Goal: Task Accomplishment & Management: Use online tool/utility

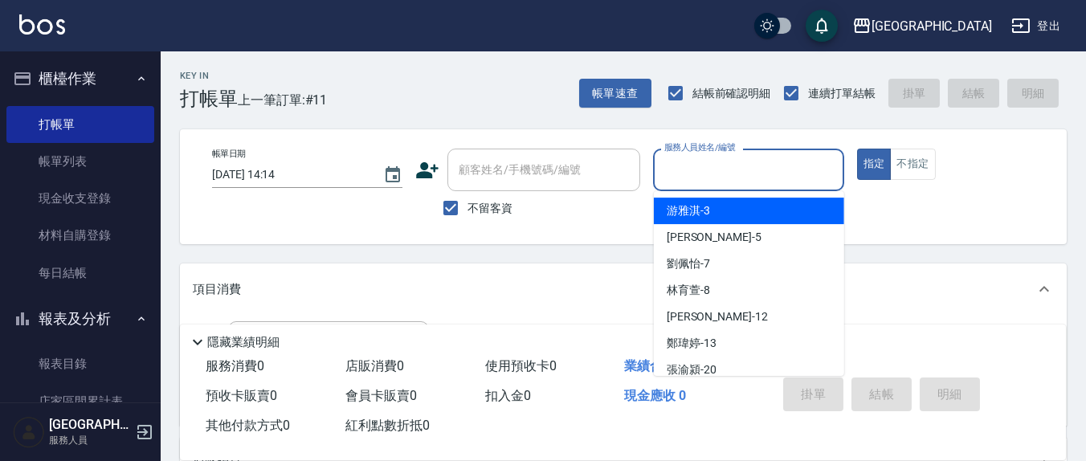
click at [707, 169] on input "服務人員姓名/編號" at bounding box center [748, 170] width 176 height 28
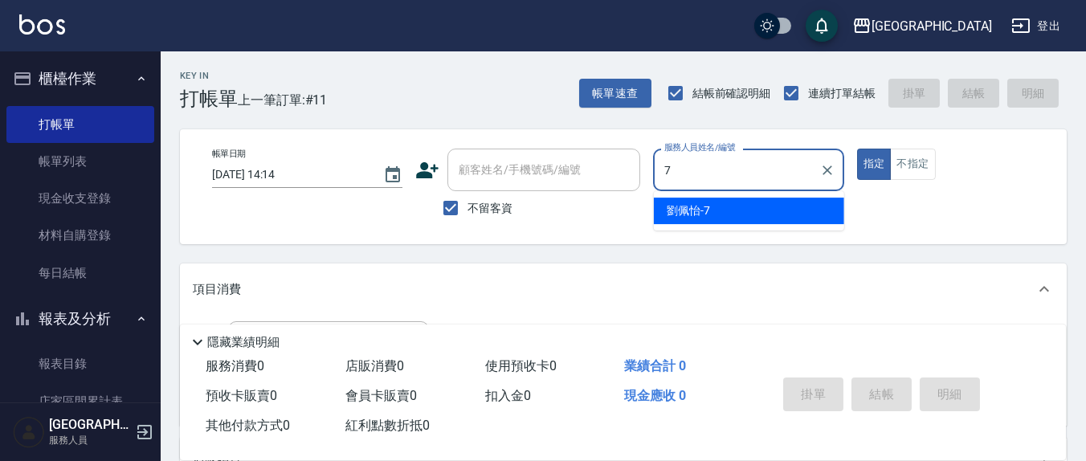
type input "[PERSON_NAME]7"
type button "true"
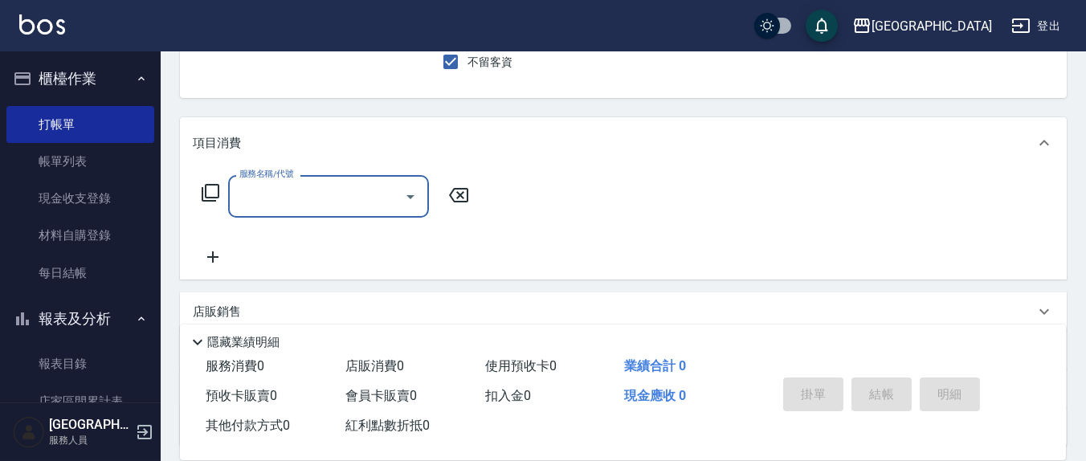
scroll to position [167, 0]
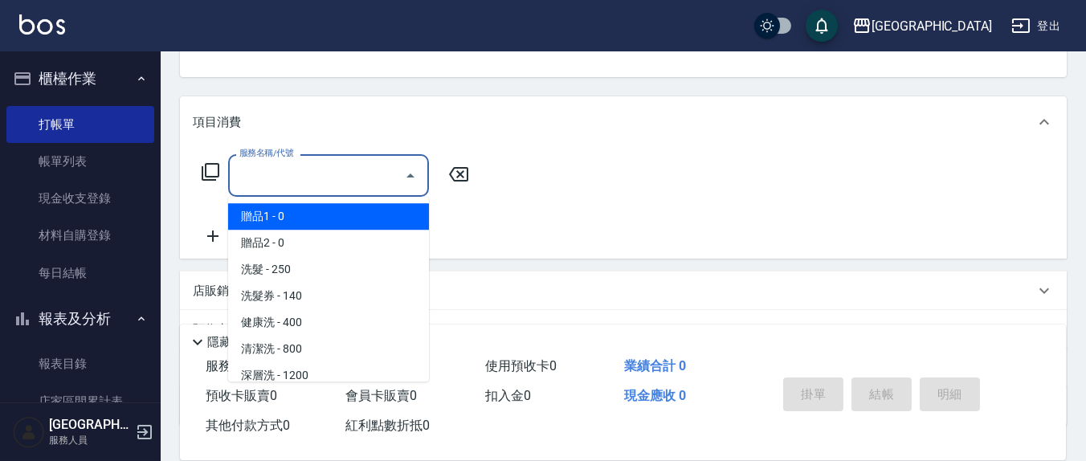
click at [296, 176] on input "服務名稱/代號" at bounding box center [316, 175] width 162 height 28
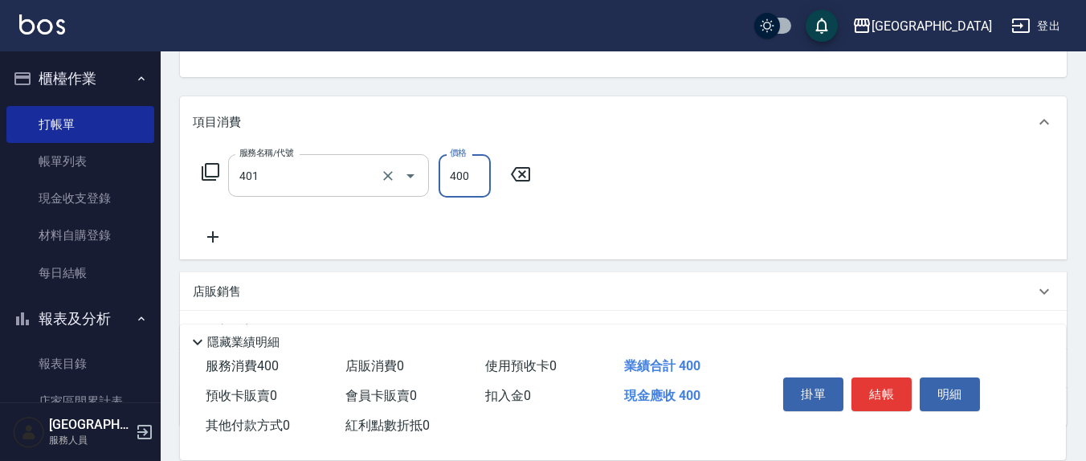
type input "剪髮(401)"
type input "350"
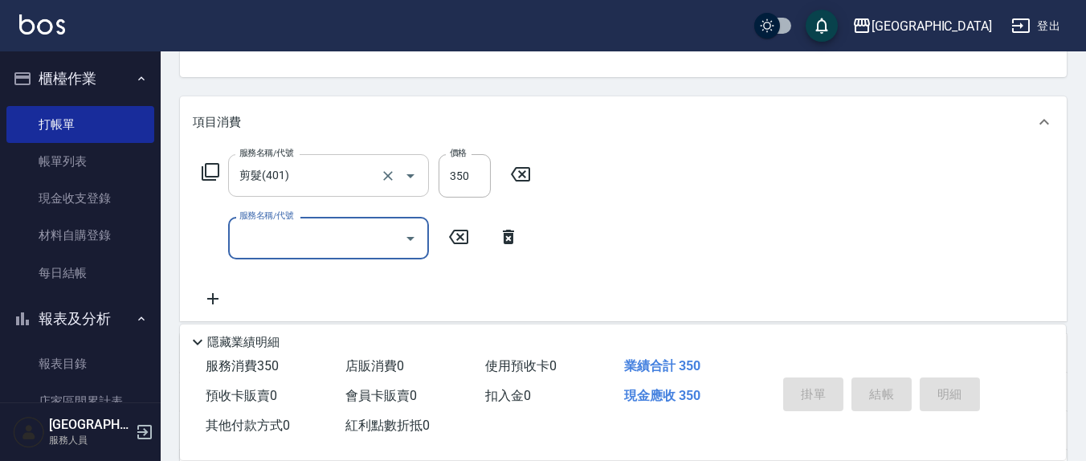
type input "[DATE] 17:03"
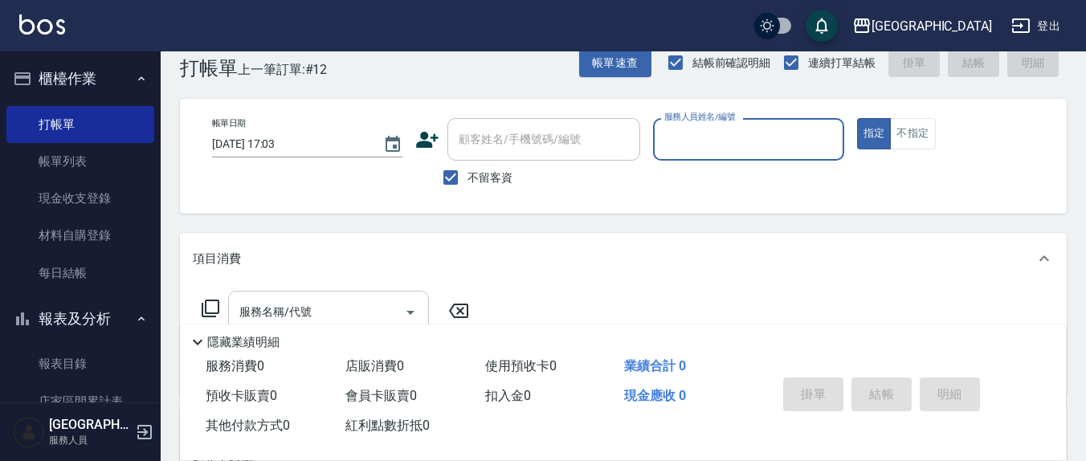
scroll to position [0, 0]
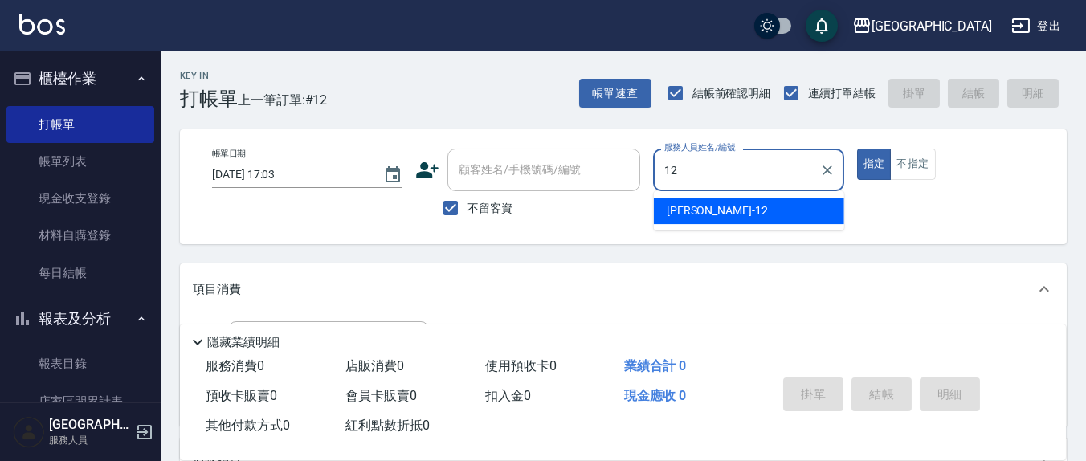
type input "[PERSON_NAME]-12"
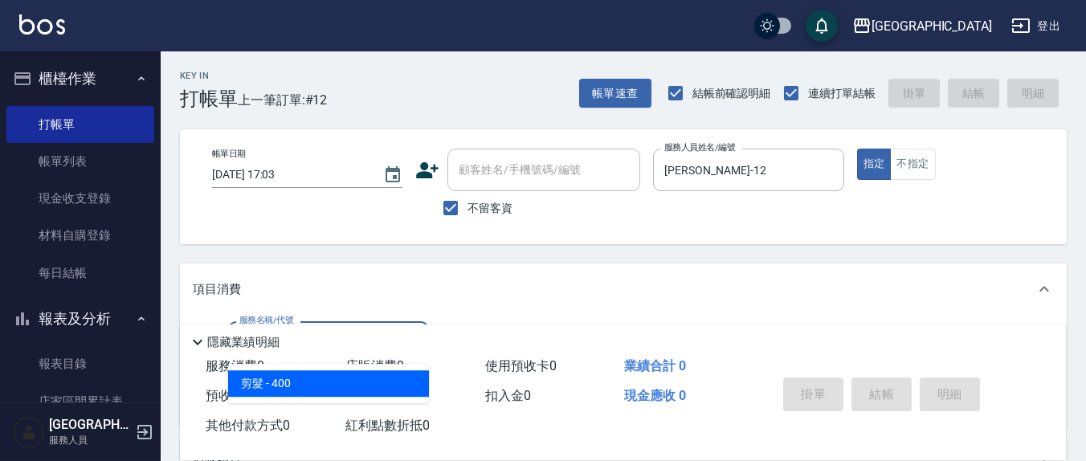
type input "剪髮(401)"
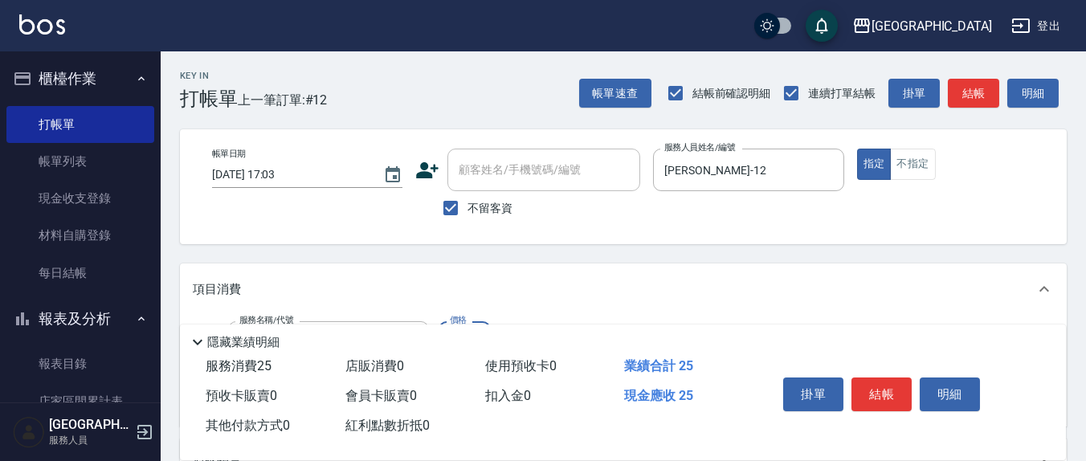
type input "250"
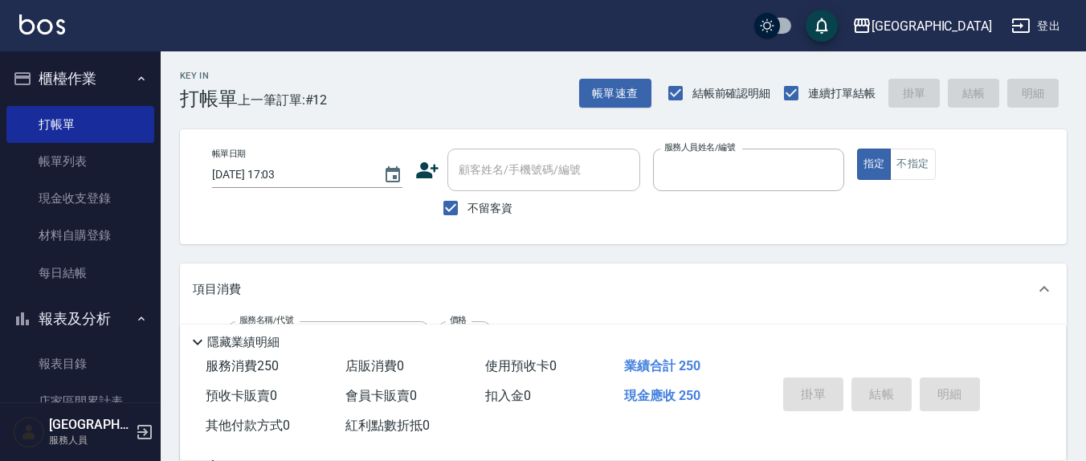
click at [857, 149] on button "指定" at bounding box center [874, 164] width 35 height 31
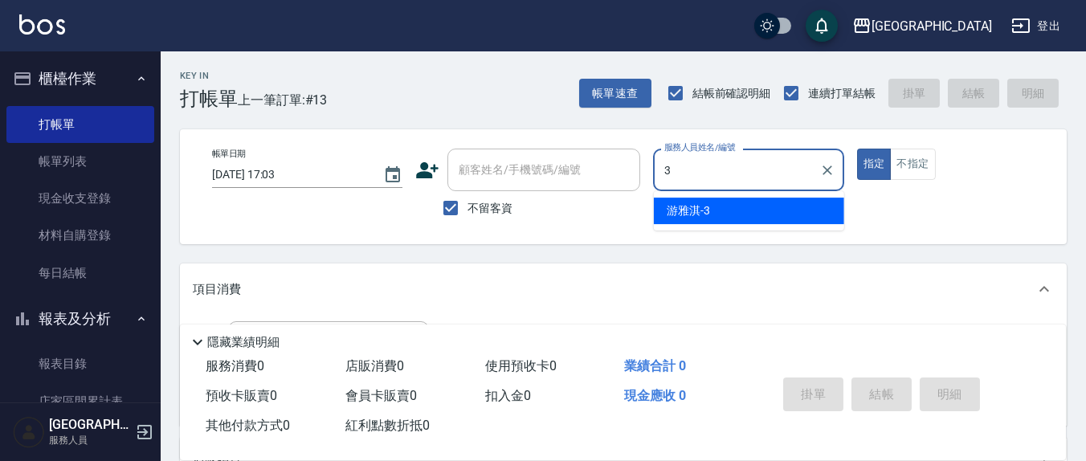
type input "[PERSON_NAME]-3"
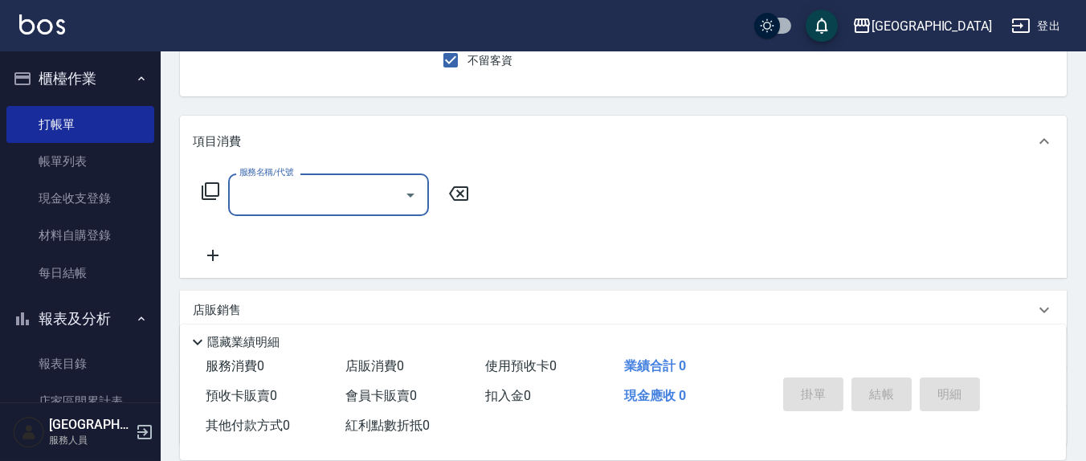
scroll to position [167, 0]
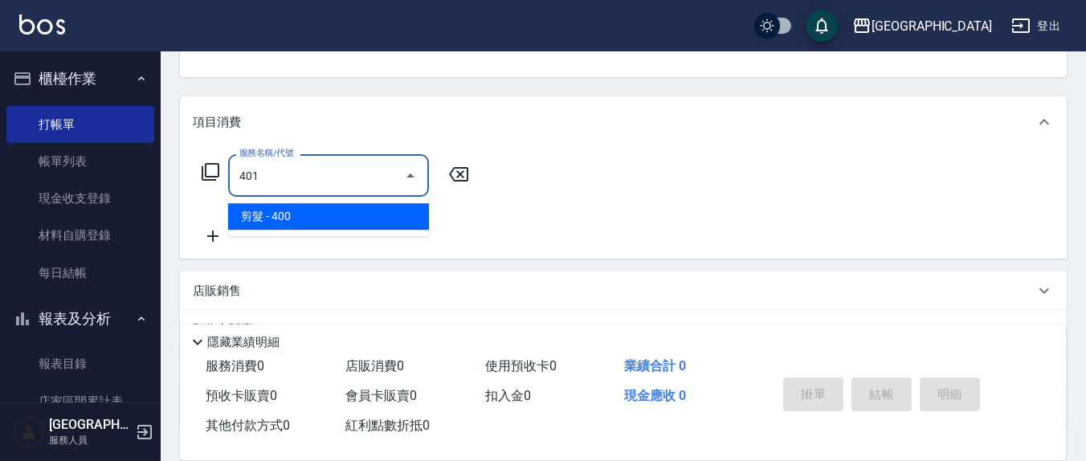
type input "剪髮(401)"
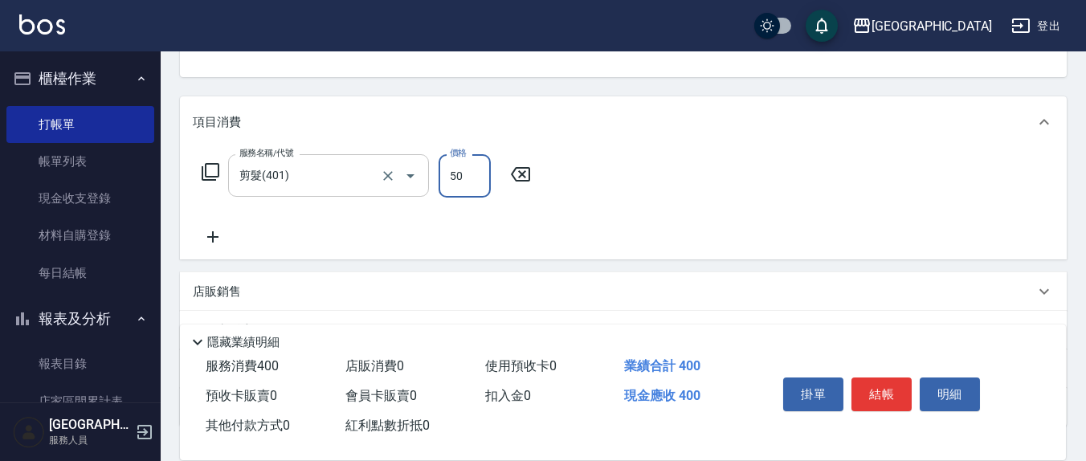
type input "50"
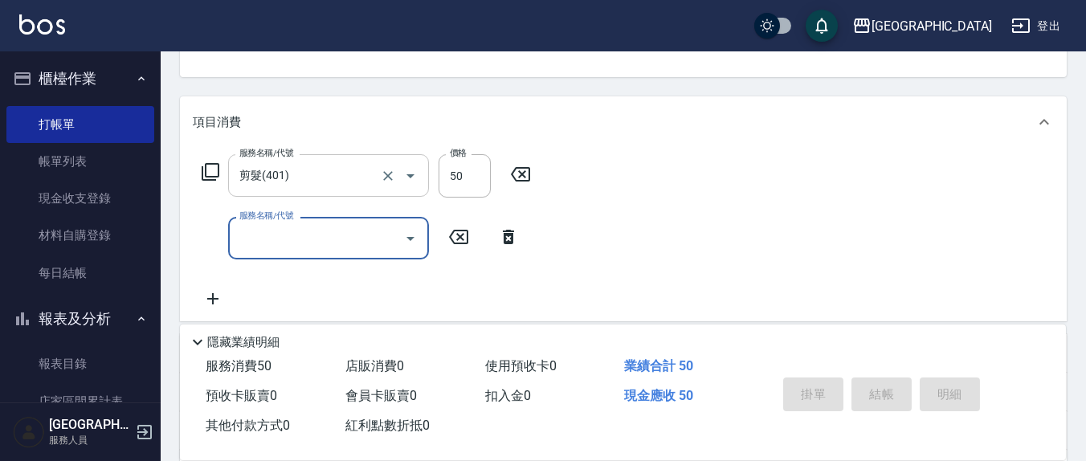
type input "[DATE] 17:04"
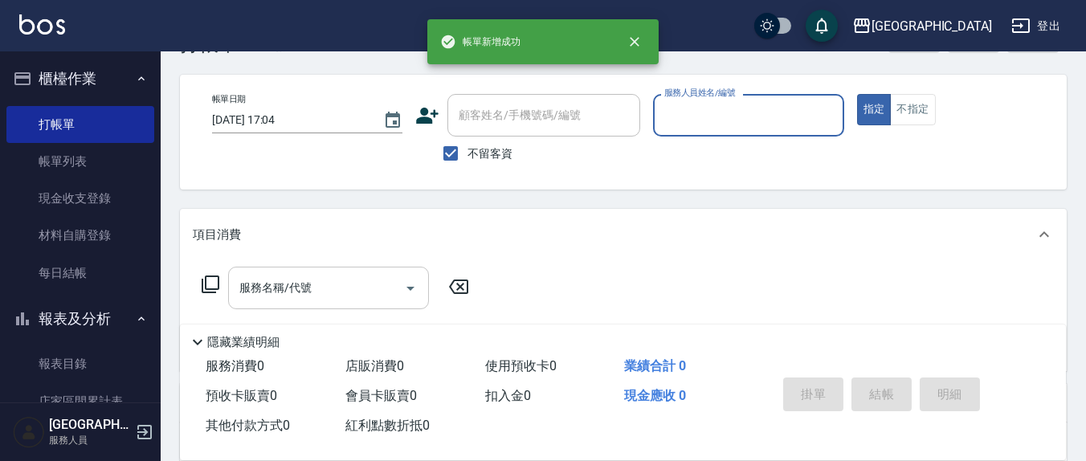
scroll to position [0, 0]
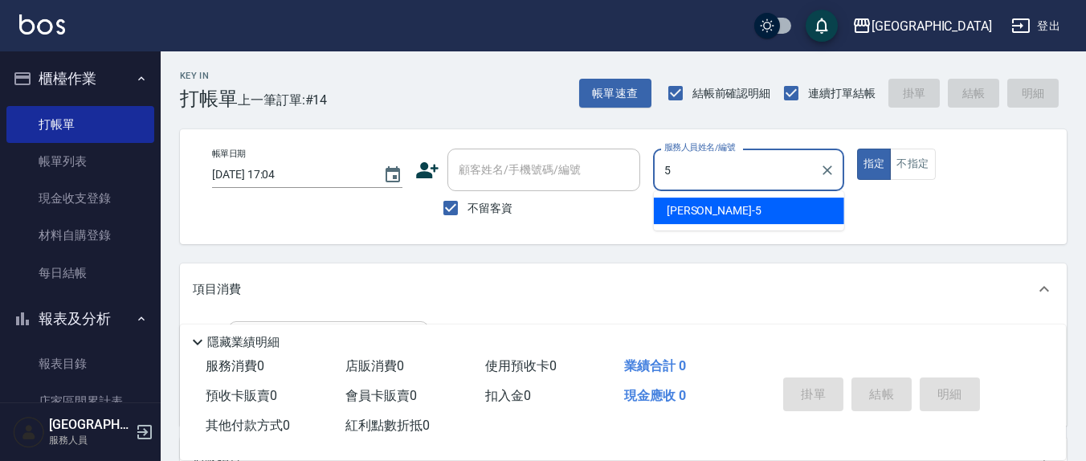
type input "[PERSON_NAME]5"
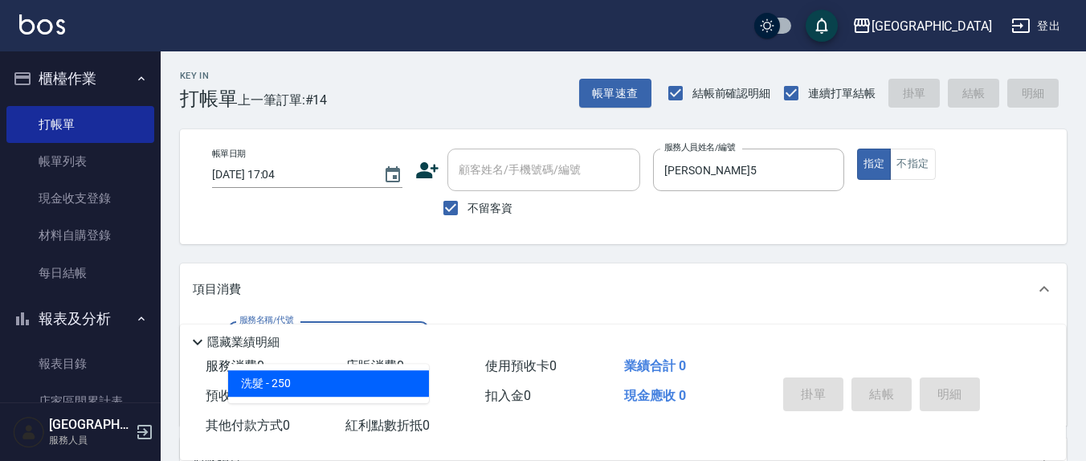
type input "洗髮(201)"
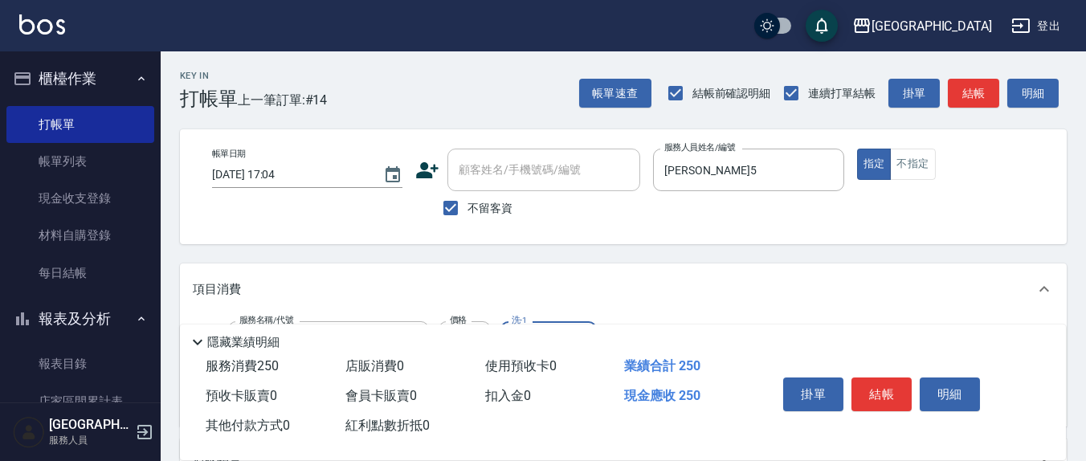
scroll to position [167, 0]
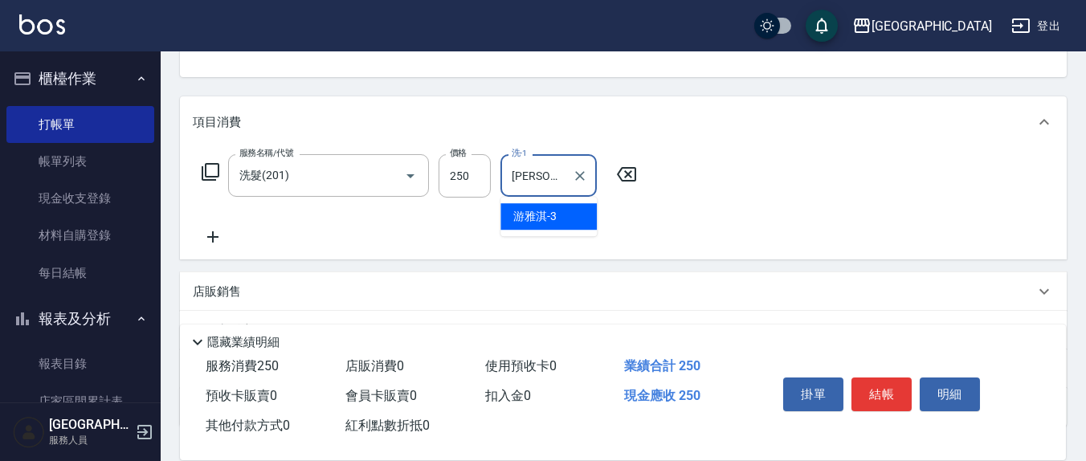
type input "[PERSON_NAME]-3"
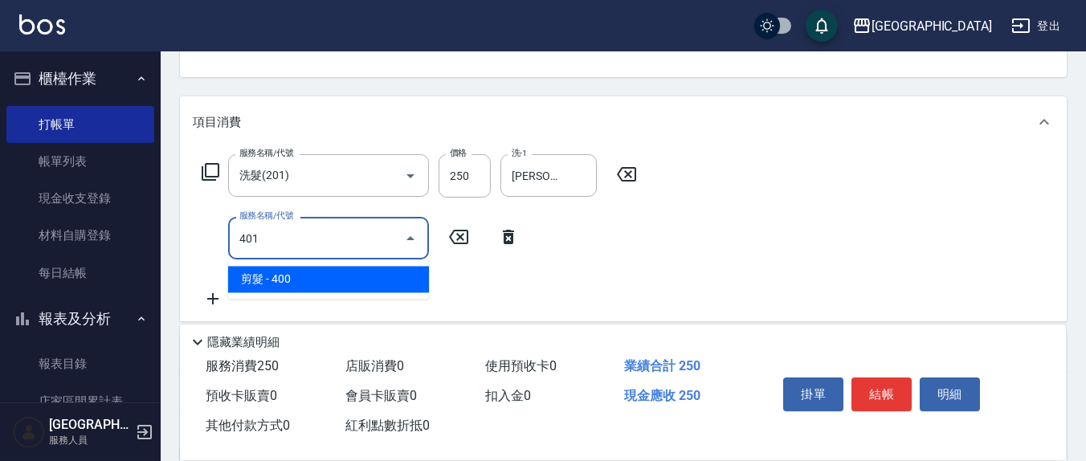
type input "剪髮(401)"
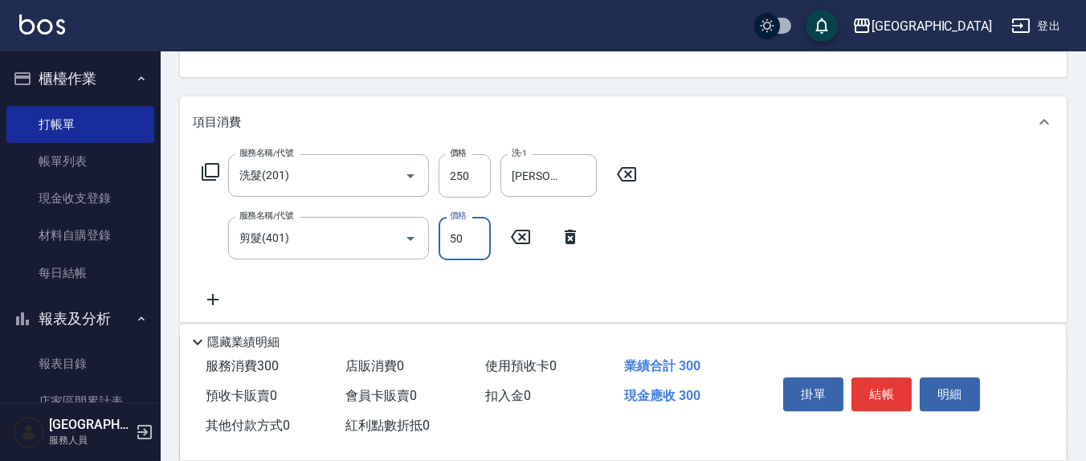
type input "50"
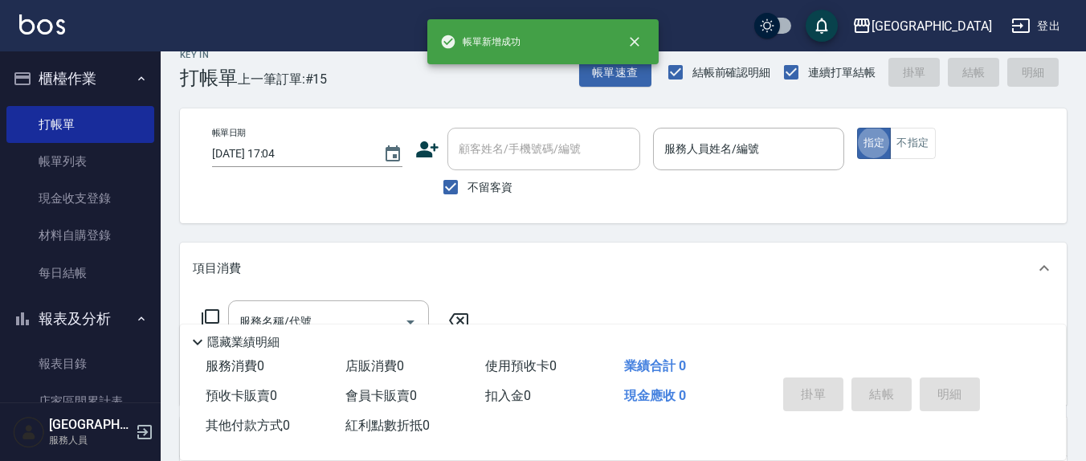
scroll to position [0, 0]
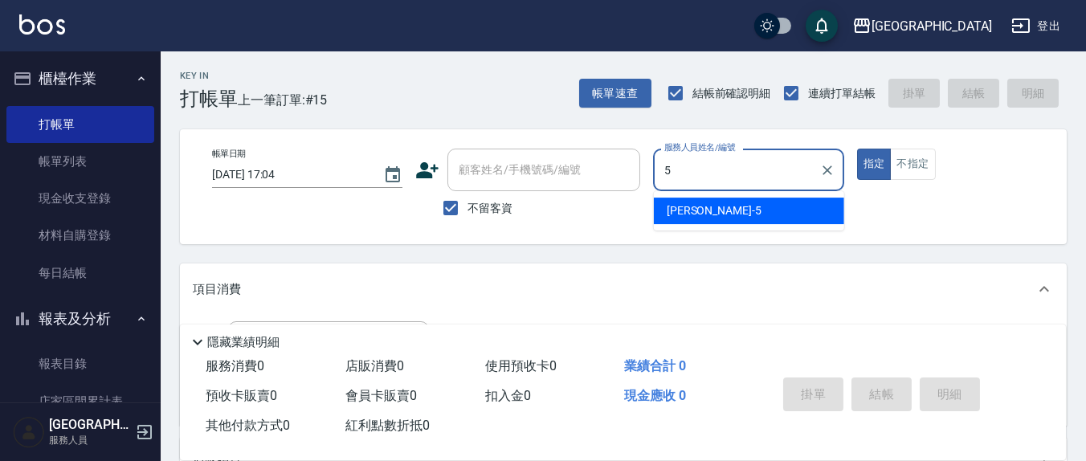
type input "[PERSON_NAME]5"
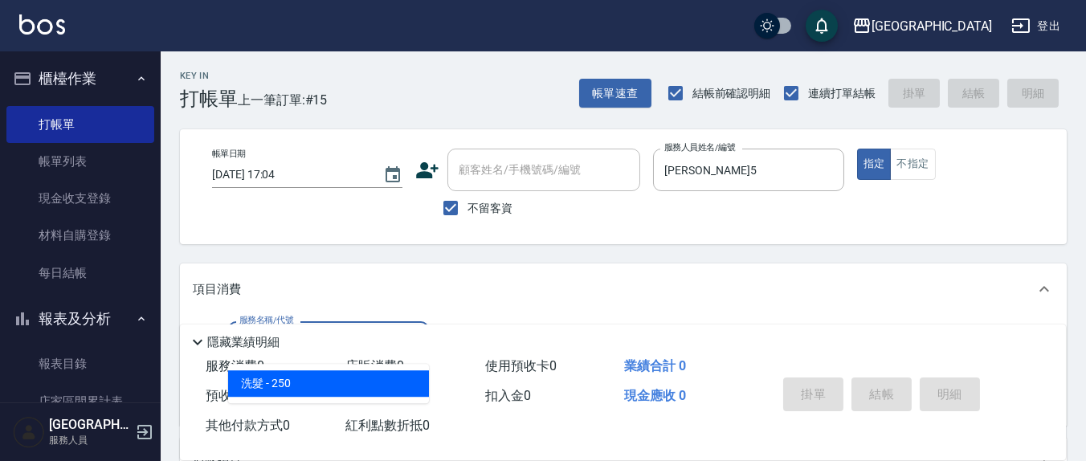
type input "洗髮(201)"
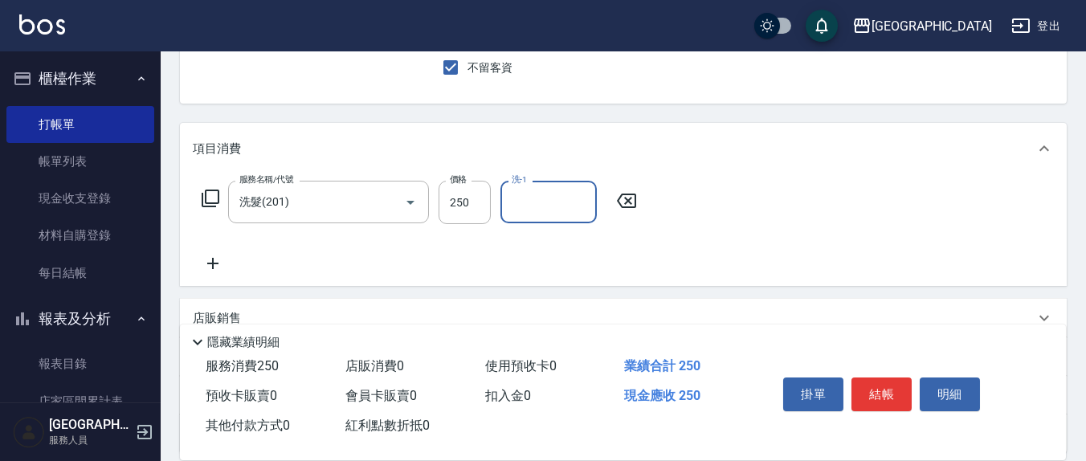
scroll to position [167, 0]
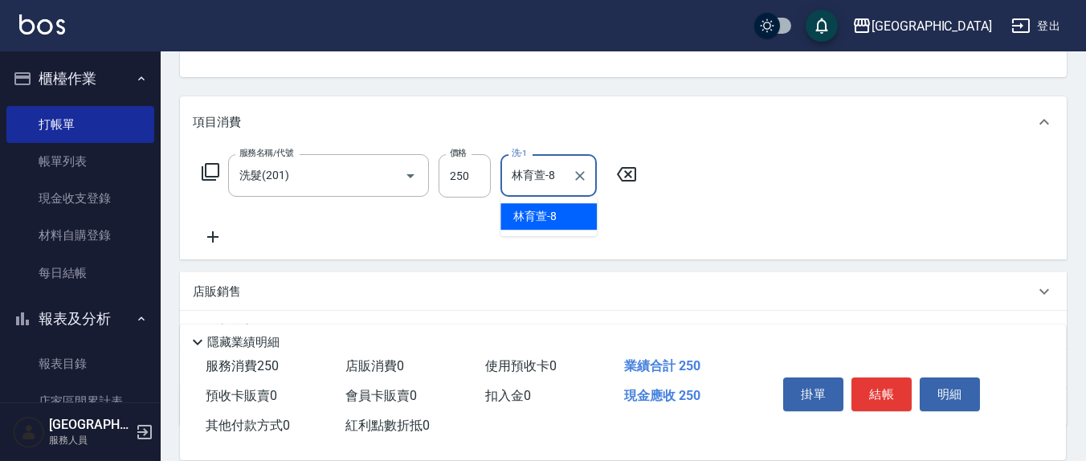
type input "林育萱-8"
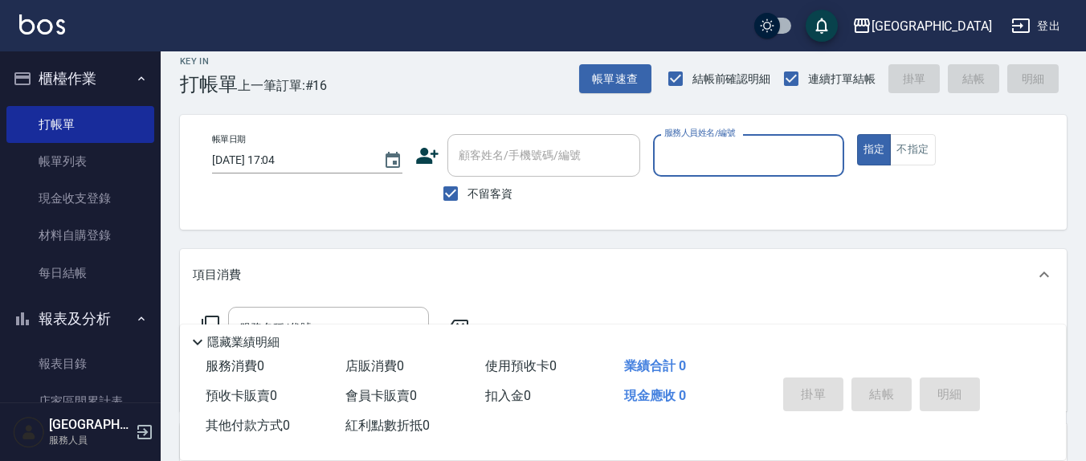
scroll to position [0, 0]
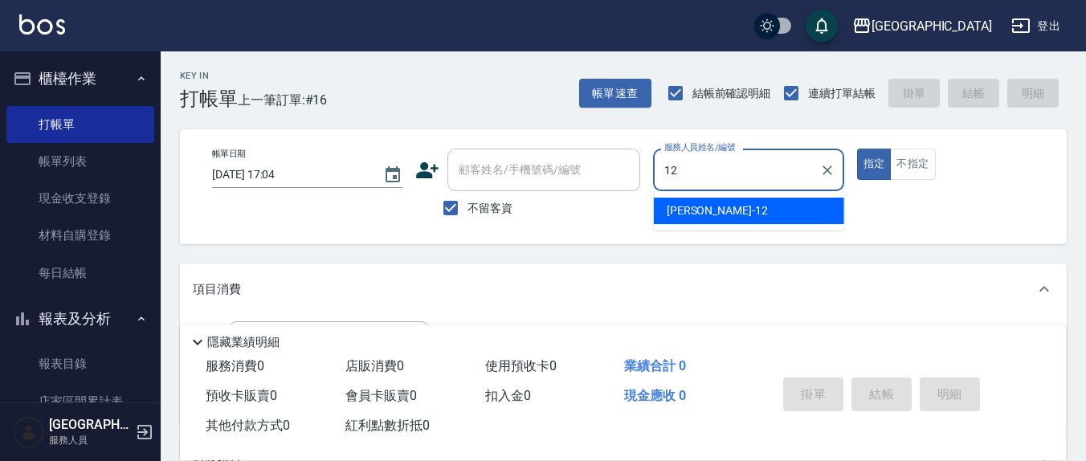
type input "[PERSON_NAME]-12"
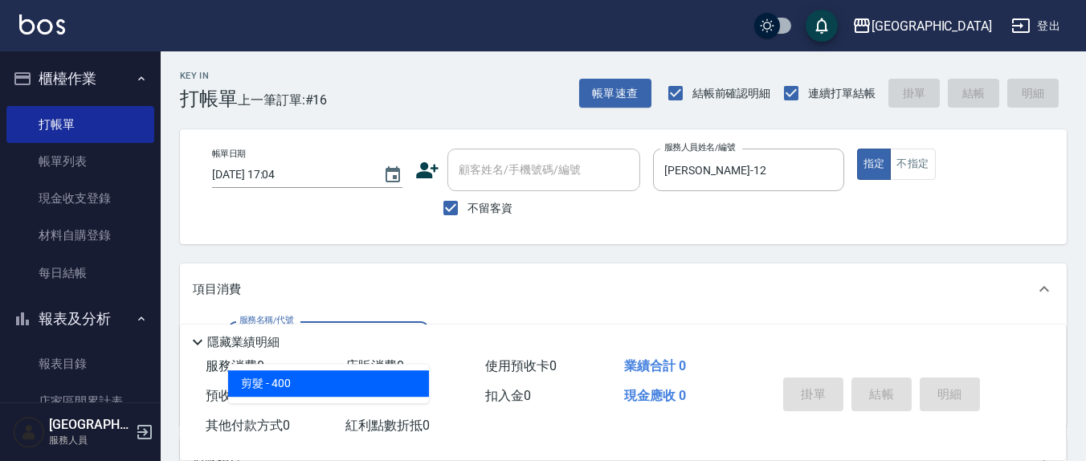
type input "剪髮(401)"
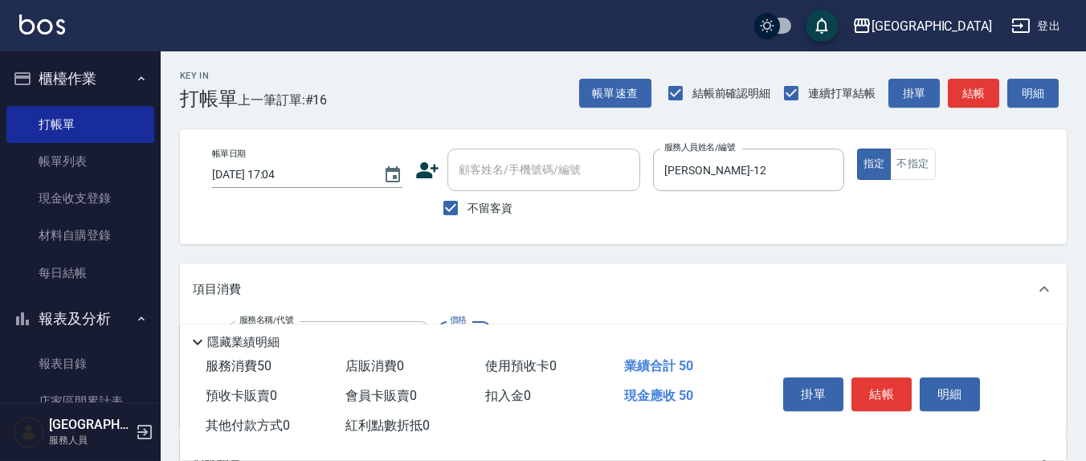
type input "50"
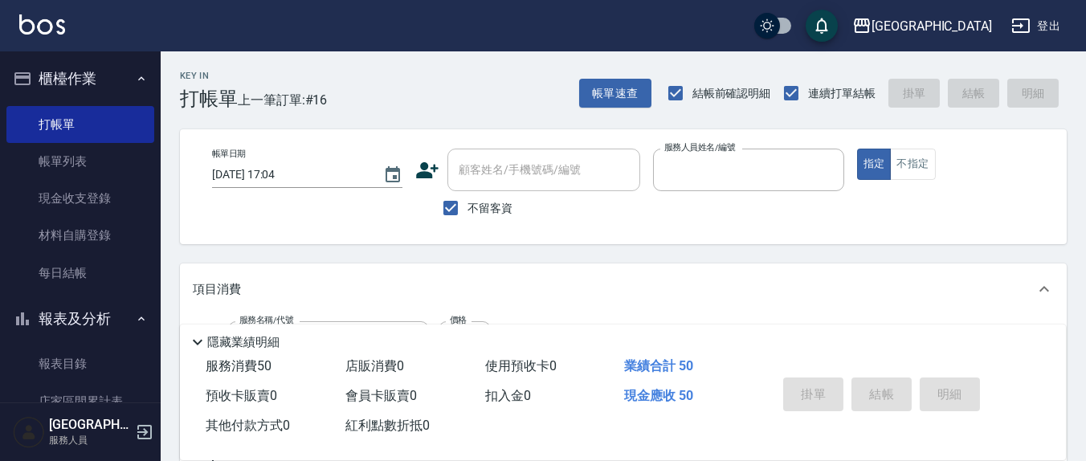
click at [857, 149] on button "指定" at bounding box center [874, 164] width 35 height 31
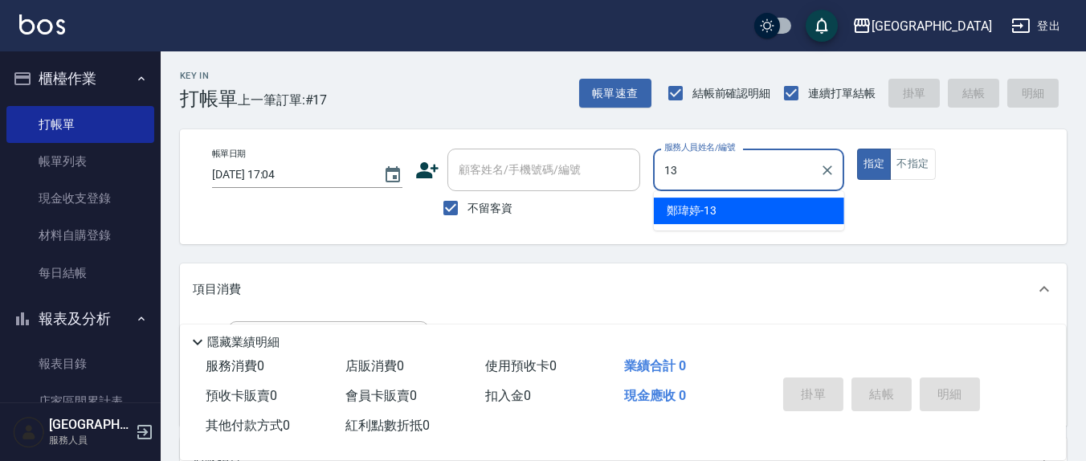
type input "鄭瑋婷-13"
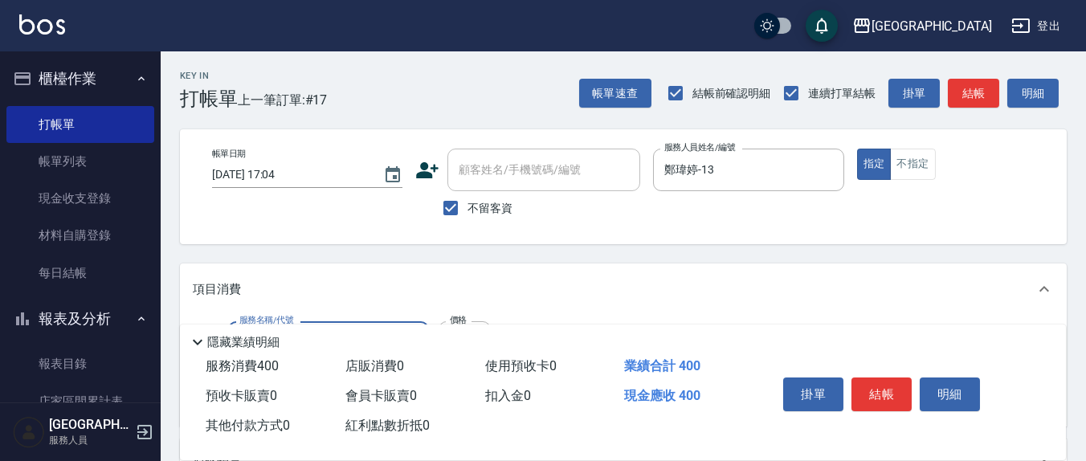
type input "健康洗(206)"
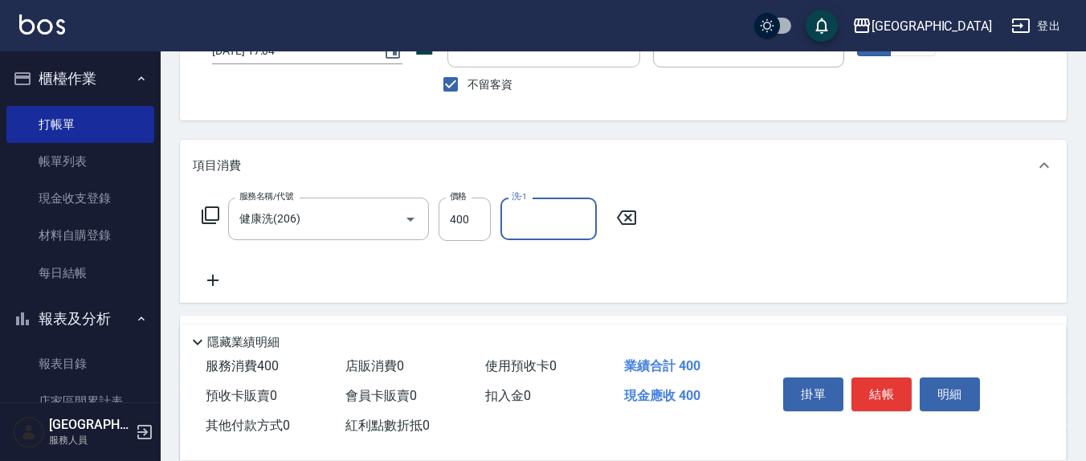
scroll to position [167, 0]
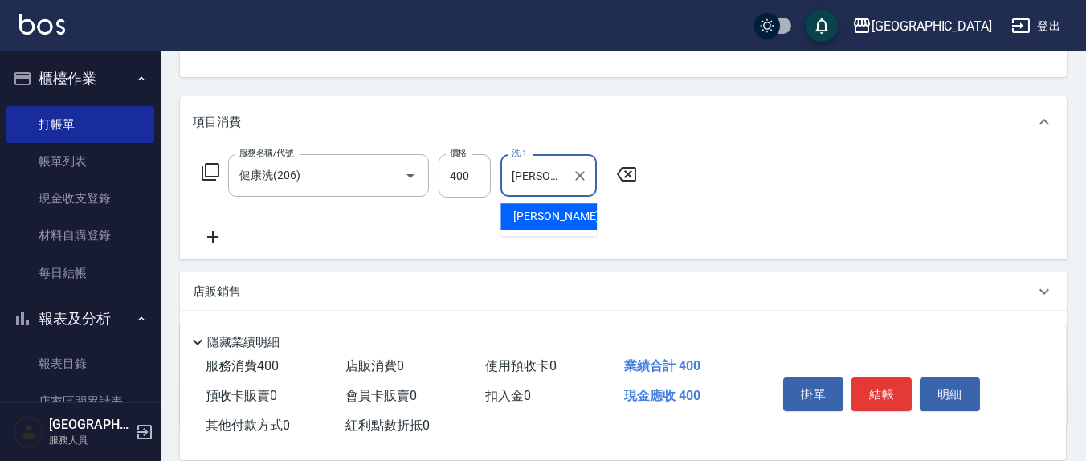
type input "[PERSON_NAME]-21"
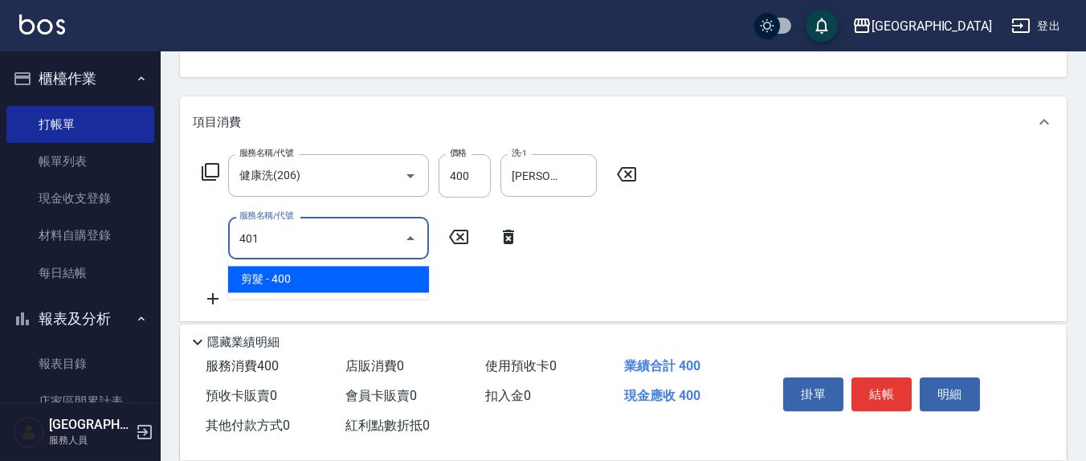
type input "剪髮(401)"
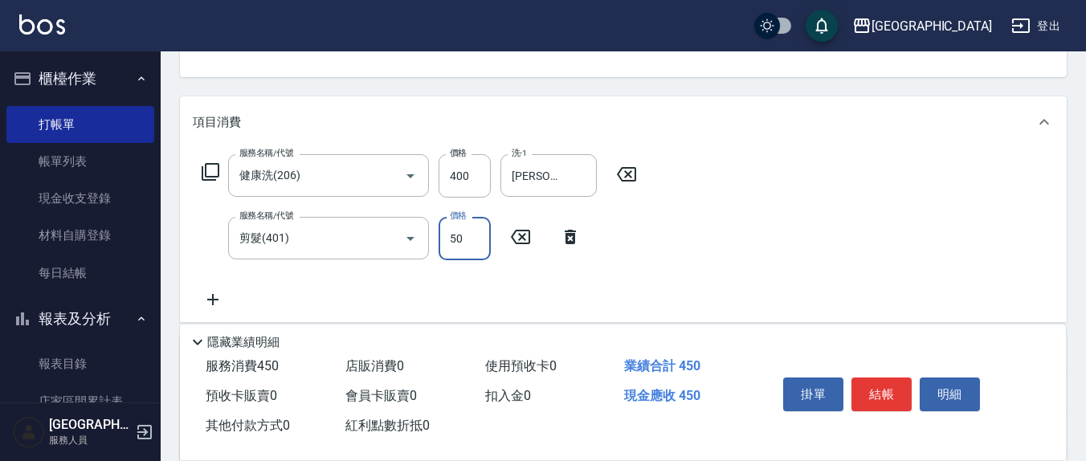
type input "50"
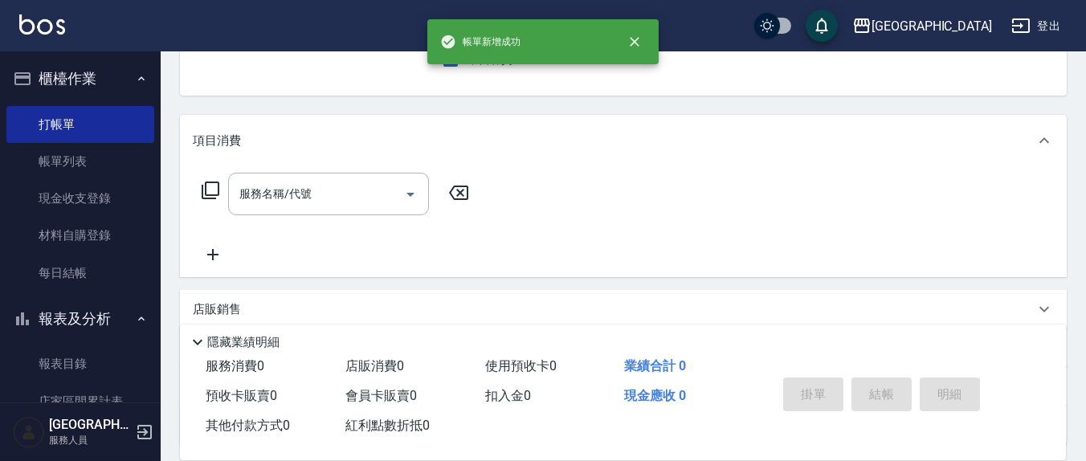
scroll to position [0, 0]
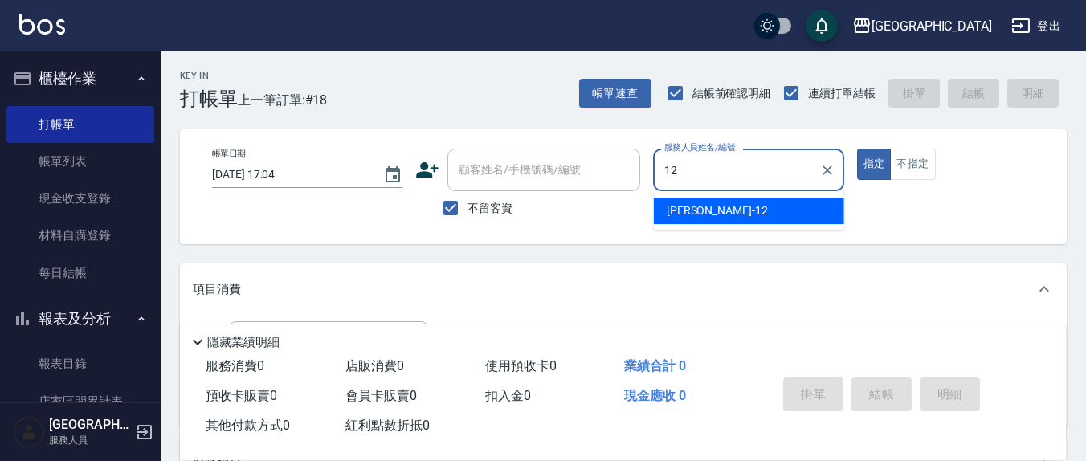
type input "[PERSON_NAME]-12"
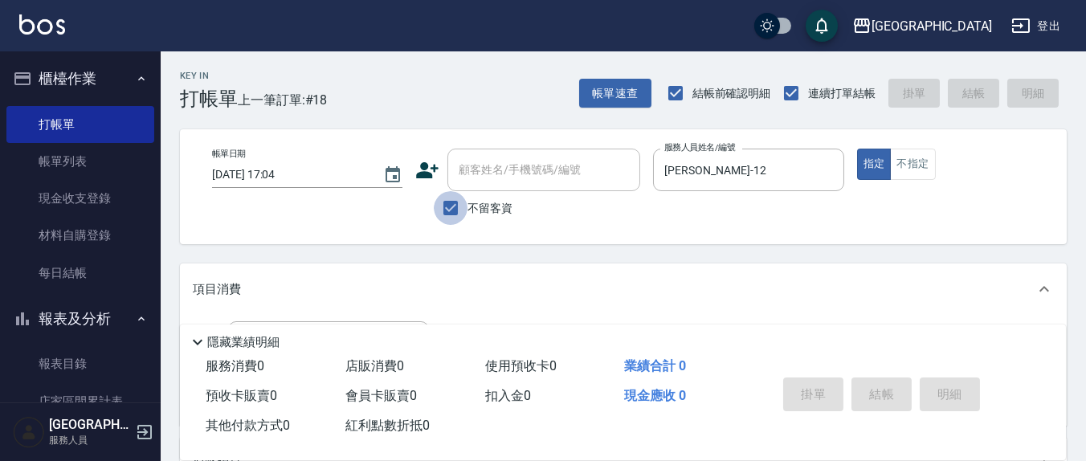
click at [445, 210] on input "不留客資" at bounding box center [451, 208] width 34 height 34
checkbox input "false"
click at [492, 187] on div "顧客姓名/手機號碼/編號" at bounding box center [544, 170] width 193 height 43
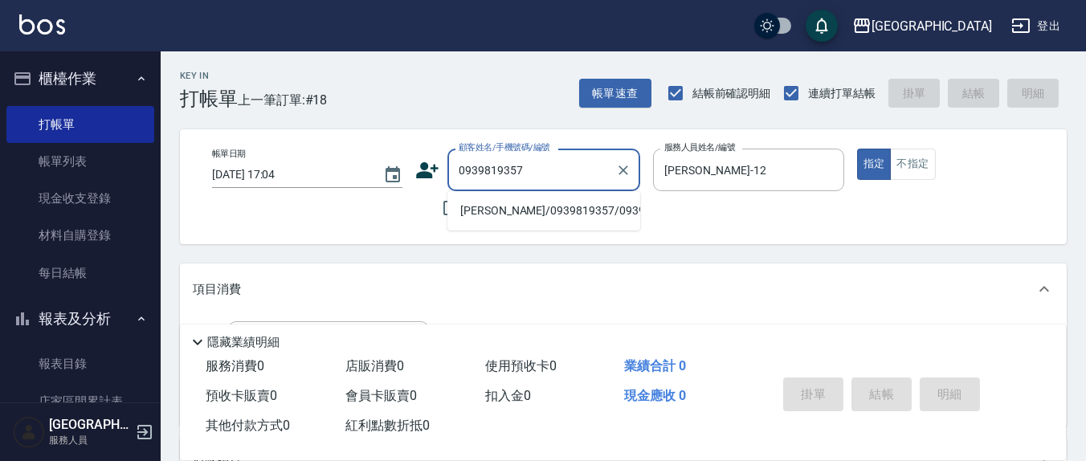
click at [492, 209] on li "[PERSON_NAME]/0939819357/0939819357" at bounding box center [544, 211] width 193 height 27
type input "[PERSON_NAME]/0939819357/0939819357"
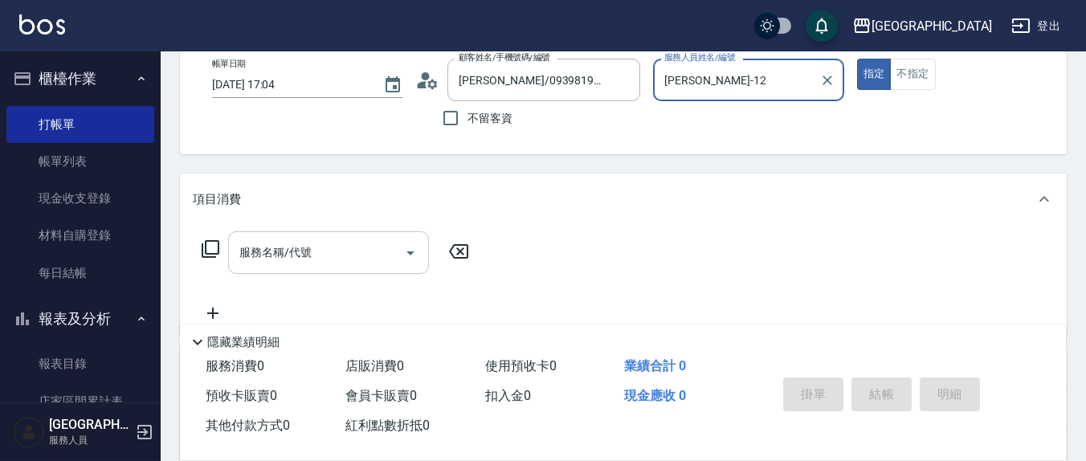
scroll to position [167, 0]
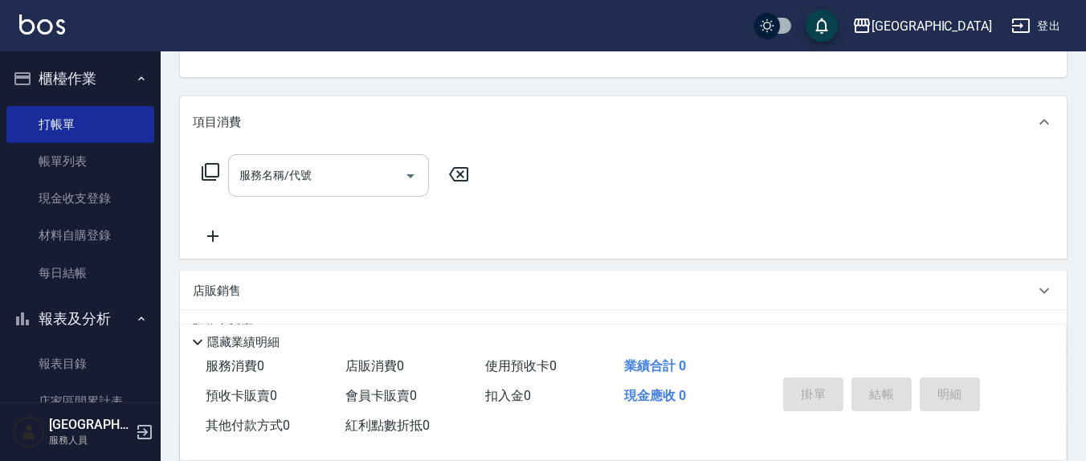
click at [356, 173] on input "服務名稱/代號" at bounding box center [316, 175] width 162 height 28
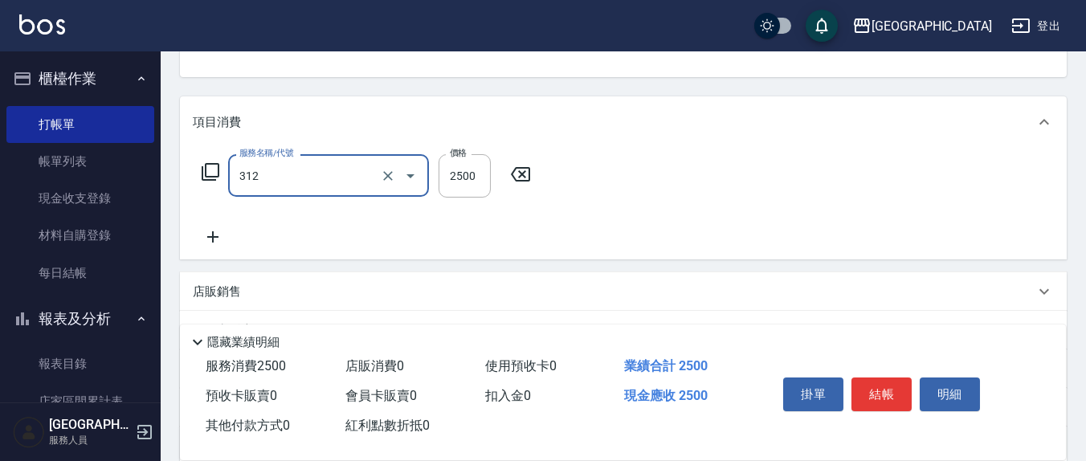
type input "有氧水離子燙2500(312)"
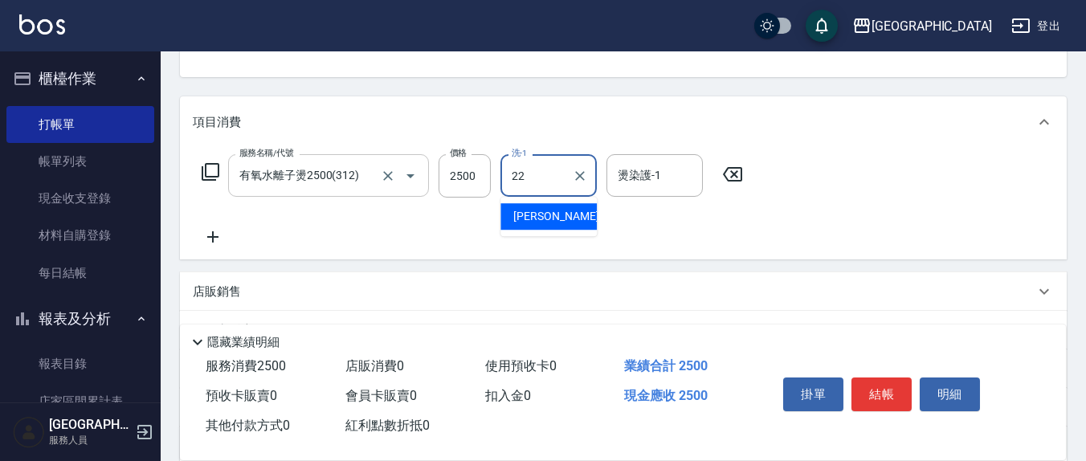
type input "[PERSON_NAME]-22"
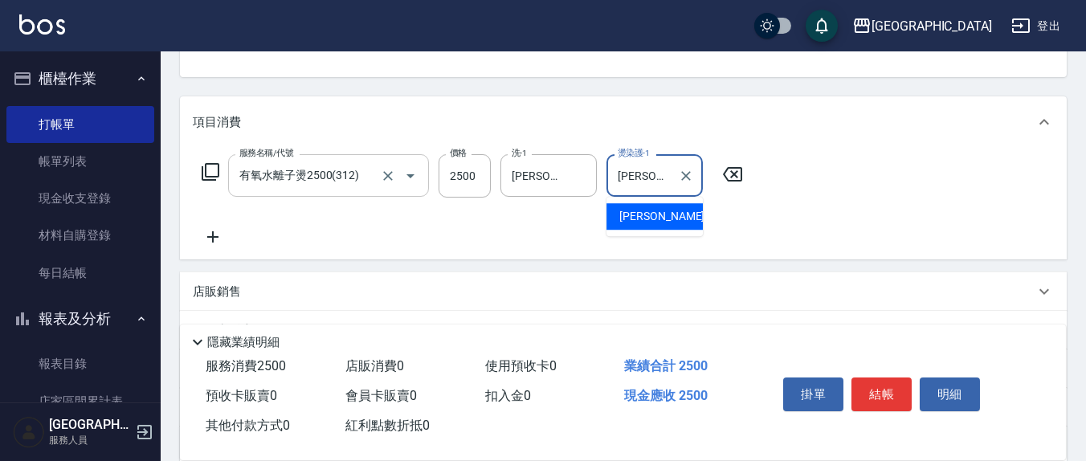
type input "[PERSON_NAME]-22"
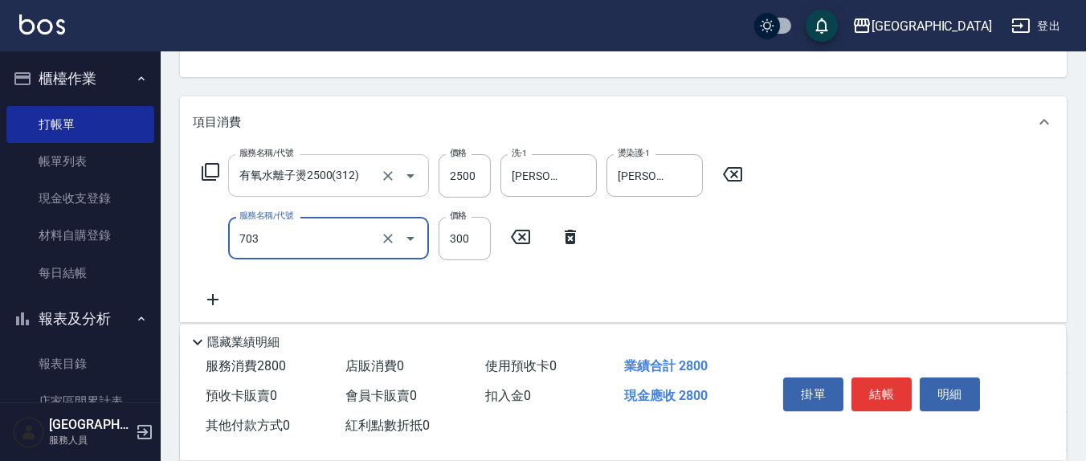
type input "(1236)設計師(703)"
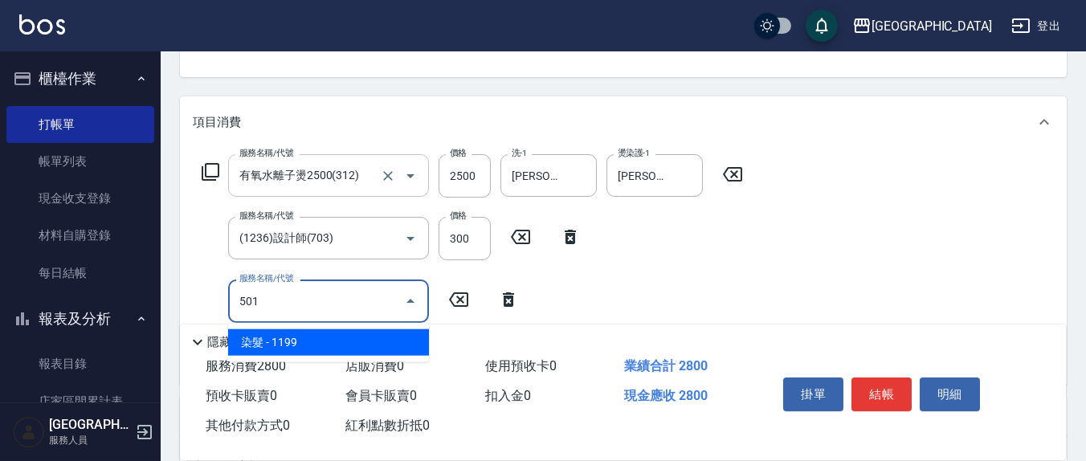
type input "染髮(501)"
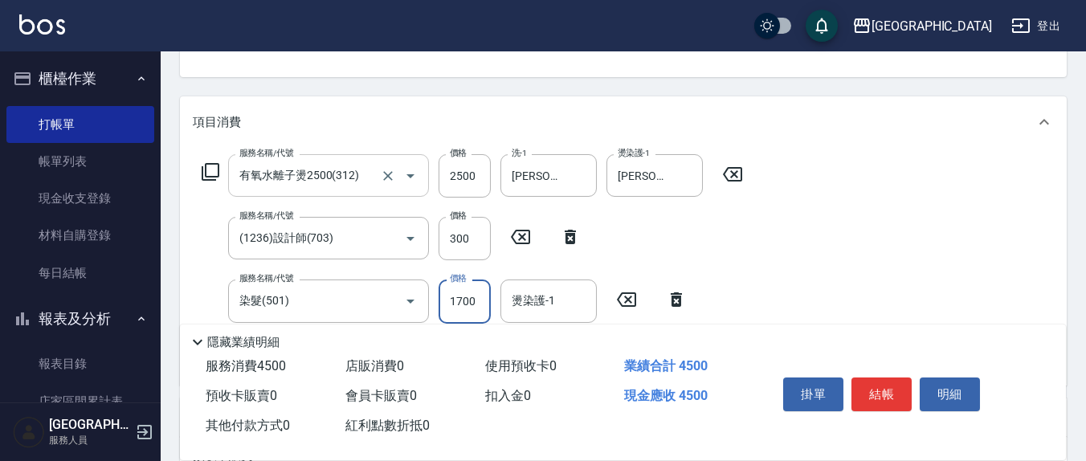
type input "1700"
type input "[PERSON_NAME]-22"
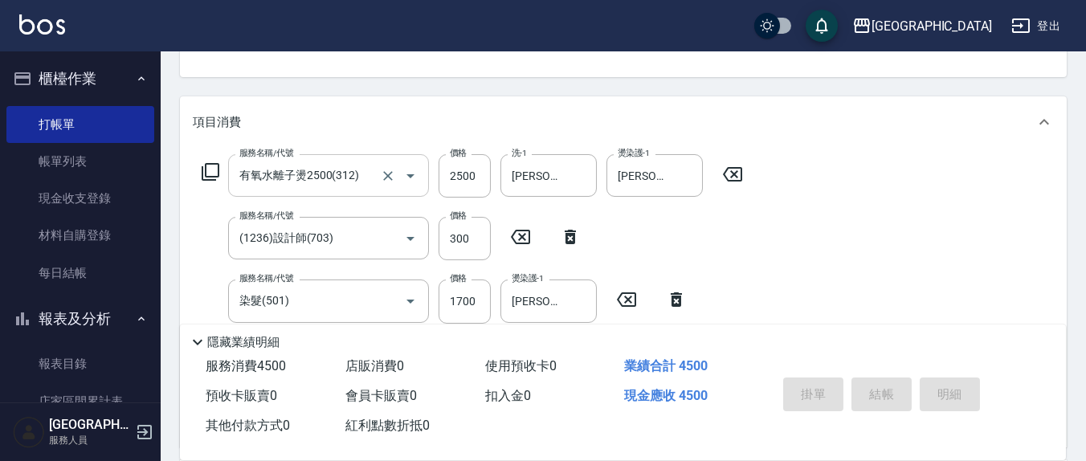
type input "[DATE] 17:05"
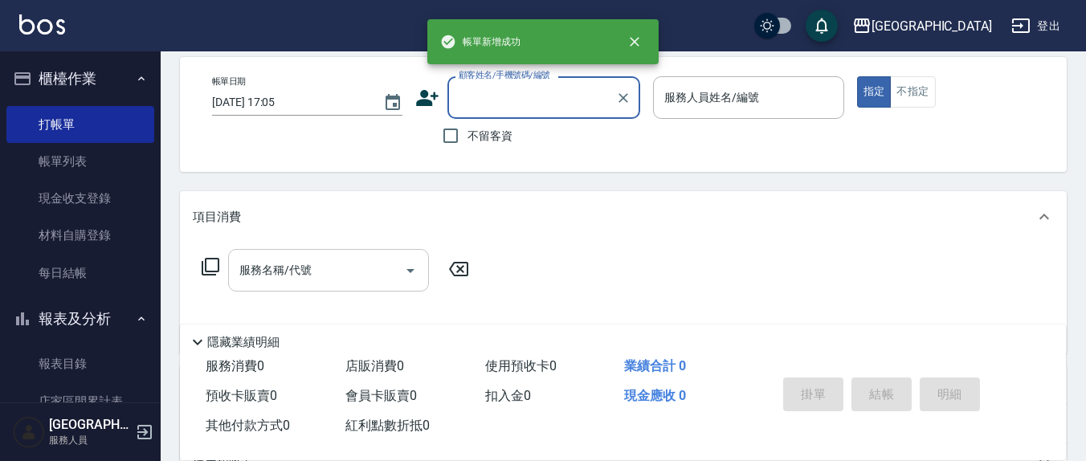
scroll to position [0, 0]
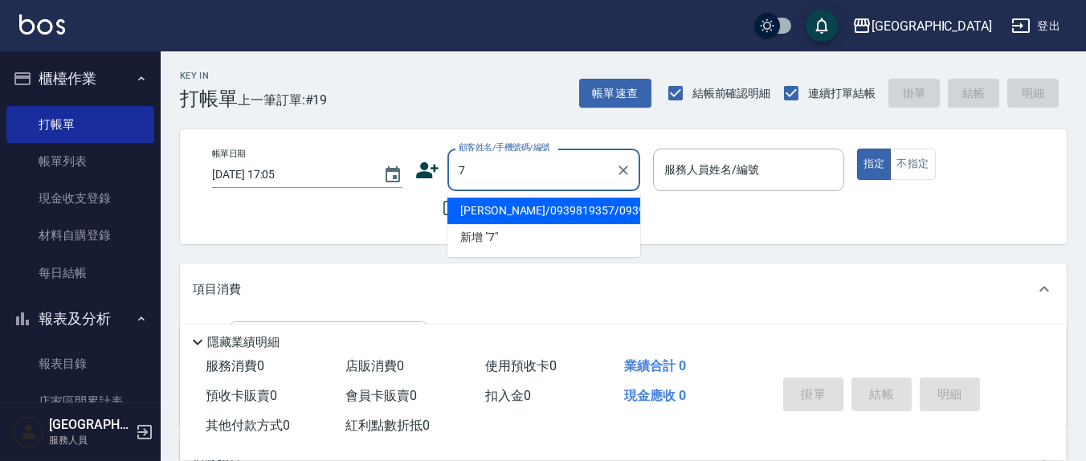
type input "[PERSON_NAME]/0939819357/0939819357"
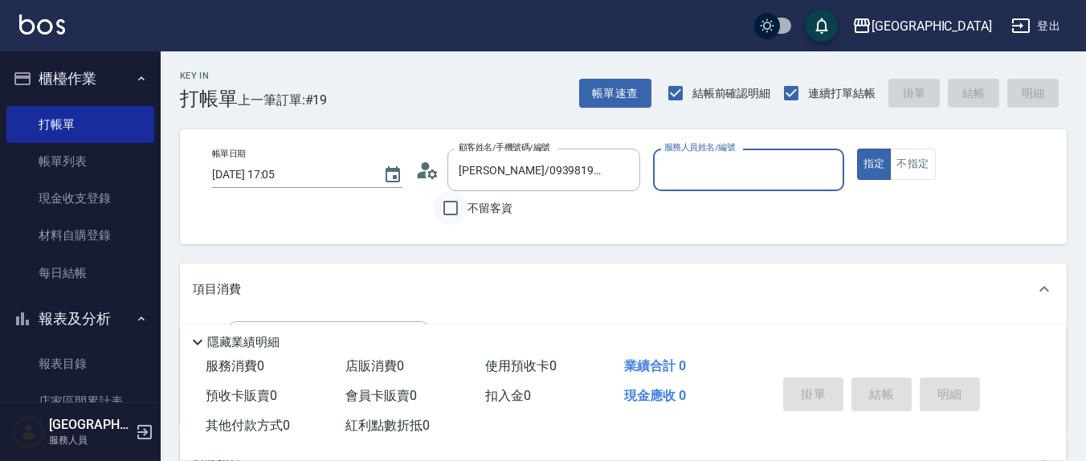
click at [441, 208] on input "不留客資" at bounding box center [451, 208] width 34 height 34
checkbox input "true"
click at [688, 154] on div "服務人員姓名/編號" at bounding box center [748, 170] width 190 height 43
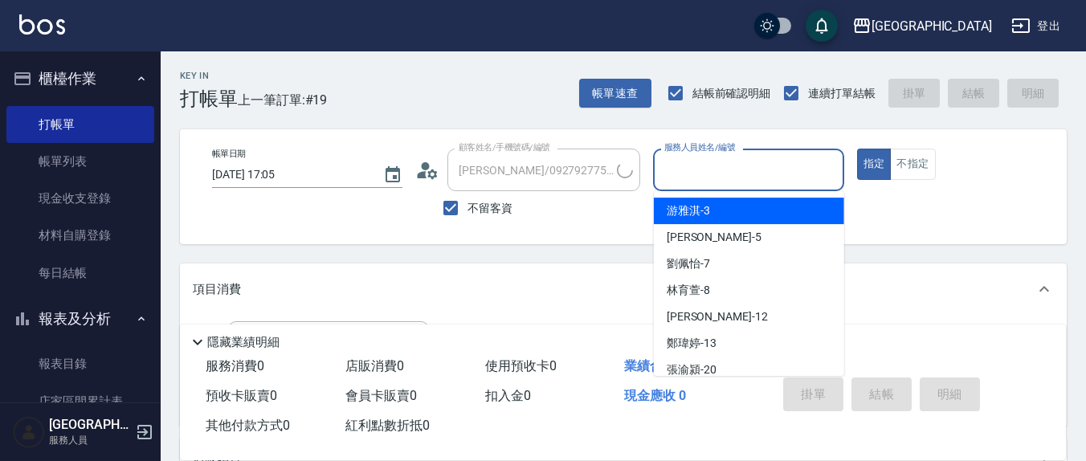
type input "[PERSON_NAME]/09182605222/"
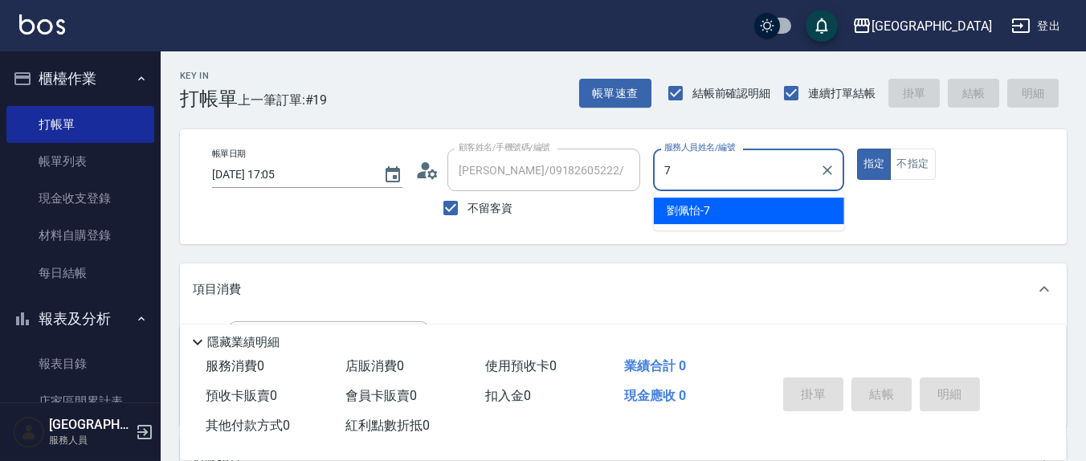
type input "[PERSON_NAME]7"
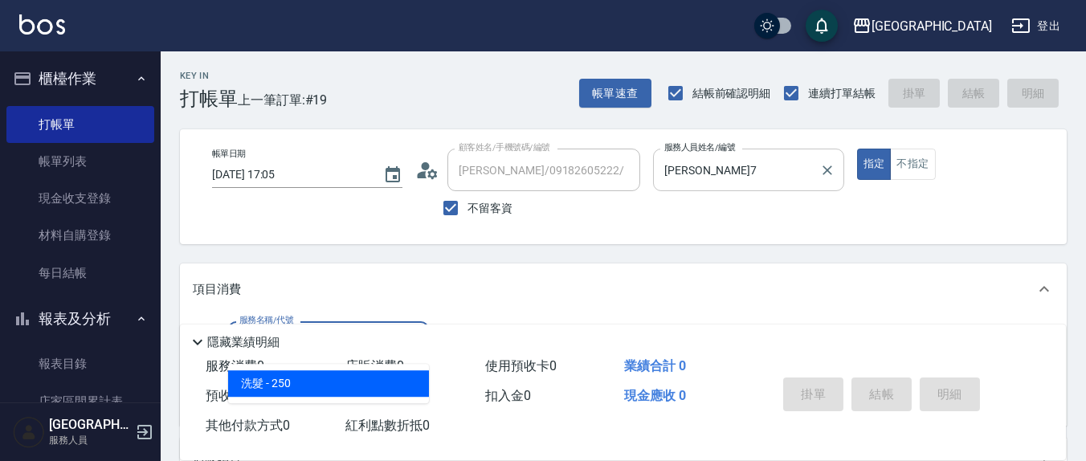
type input "洗髮(201)"
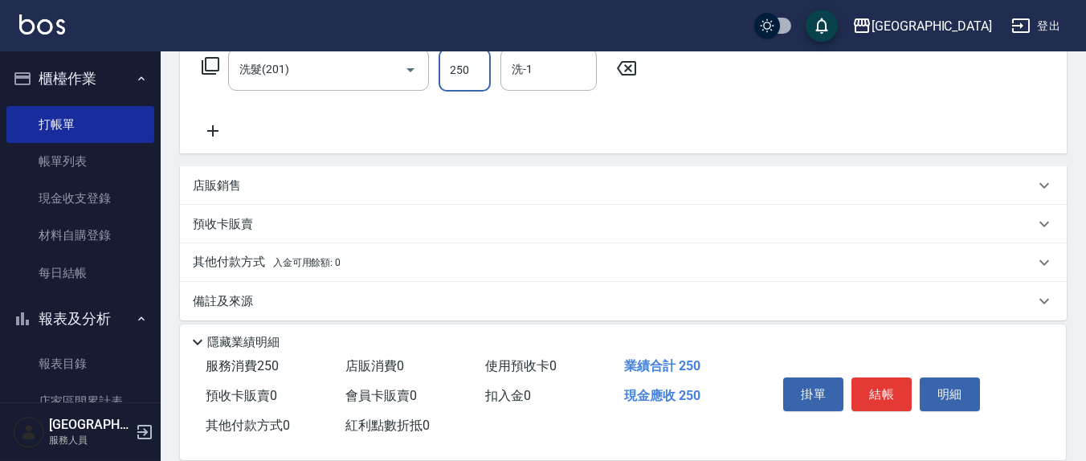
scroll to position [284, 0]
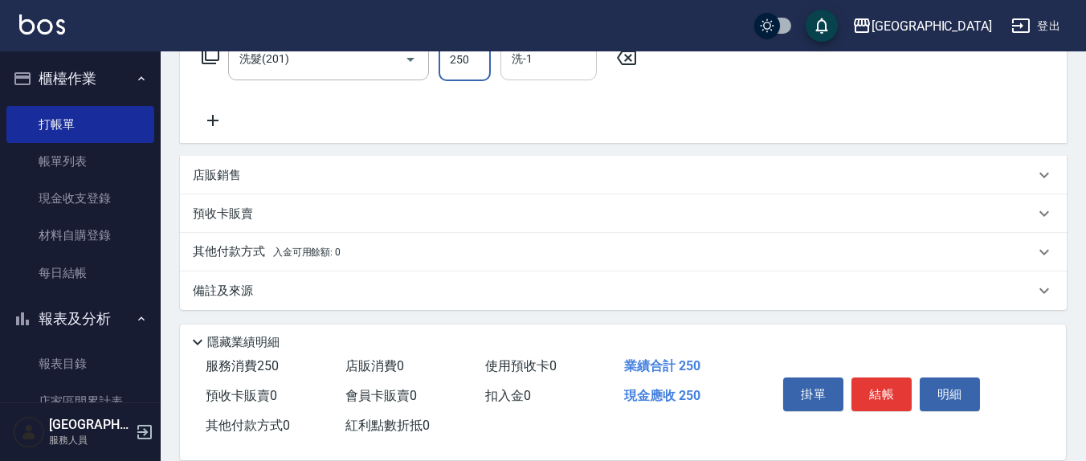
click at [546, 59] on input "洗-1" at bounding box center [549, 59] width 82 height 28
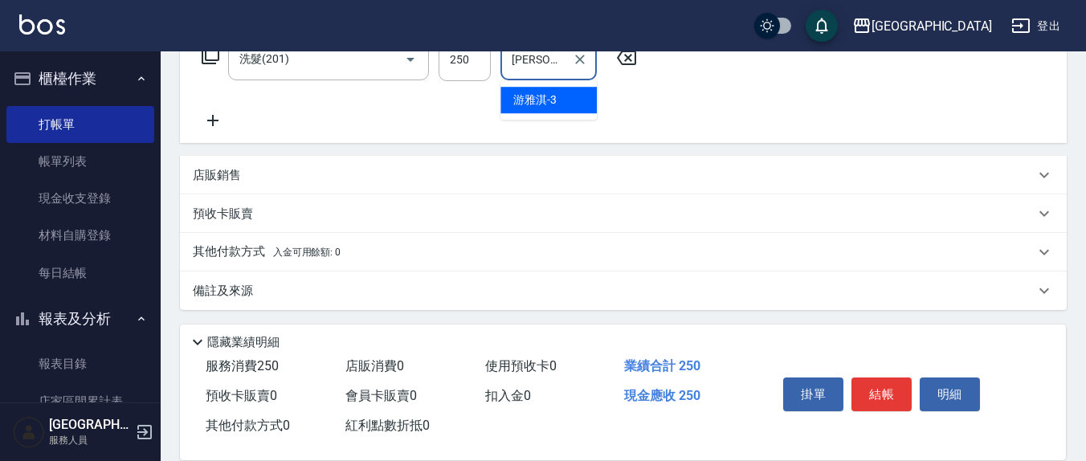
type input "[PERSON_NAME]-3"
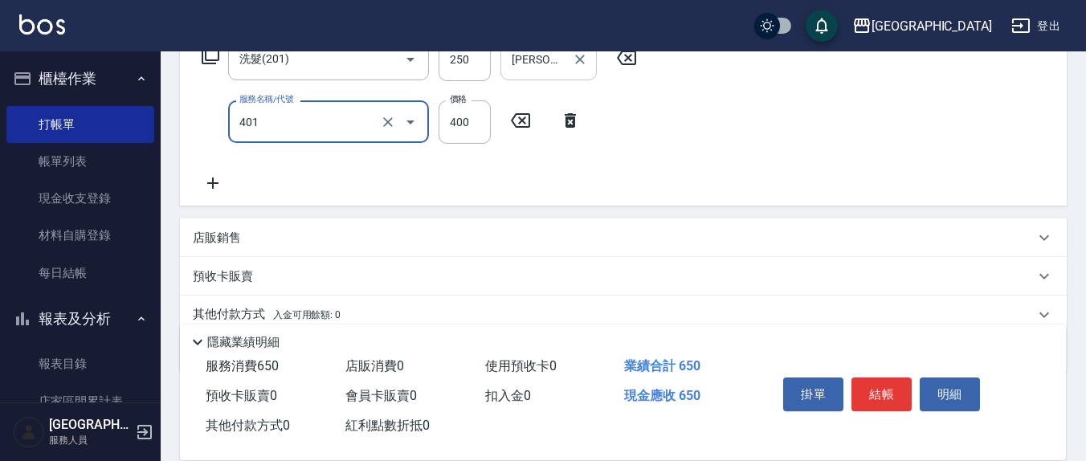
type input "剪髮(401)"
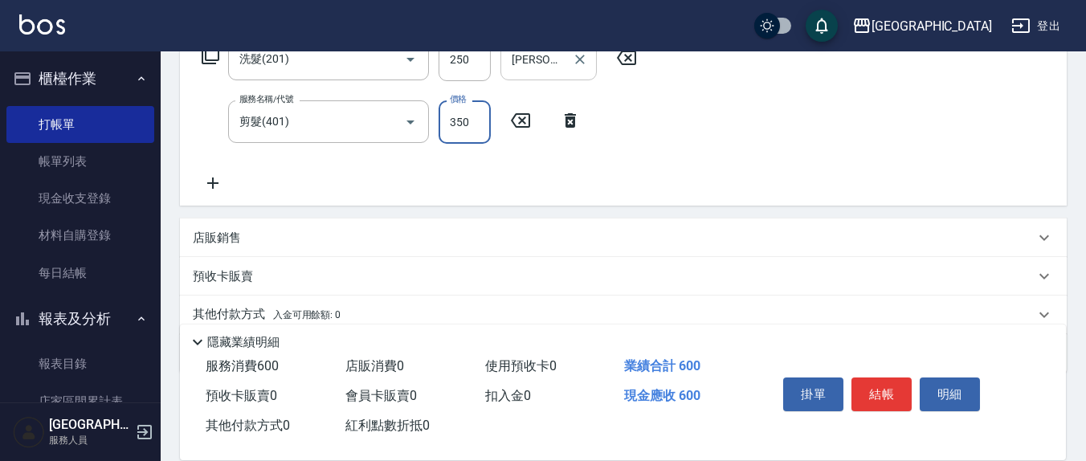
type input "350"
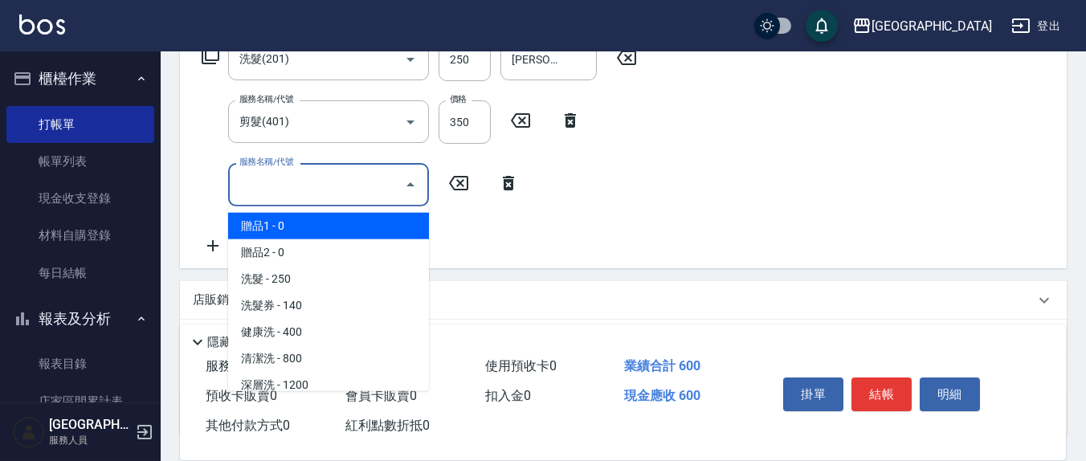
click at [349, 188] on input "服務名稱/代號" at bounding box center [316, 184] width 162 height 28
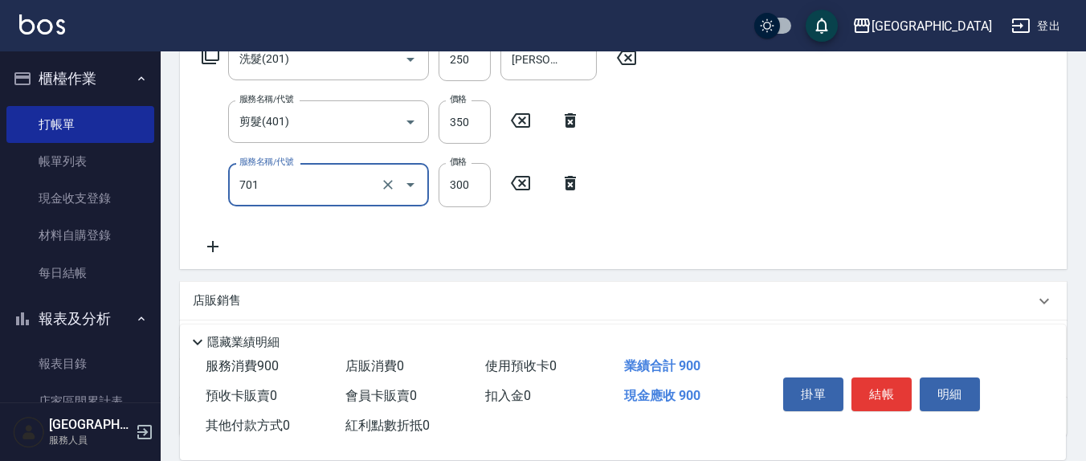
type input "自備護髮(701)"
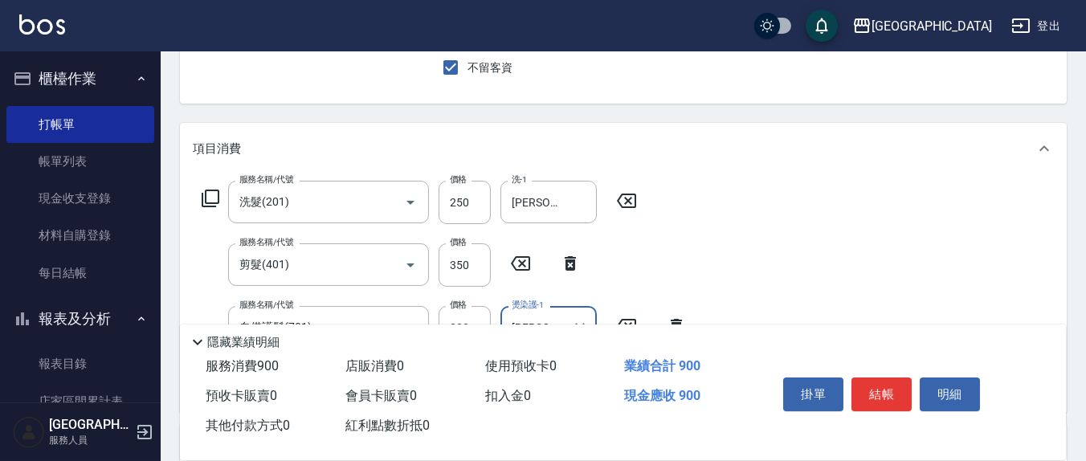
scroll to position [167, 0]
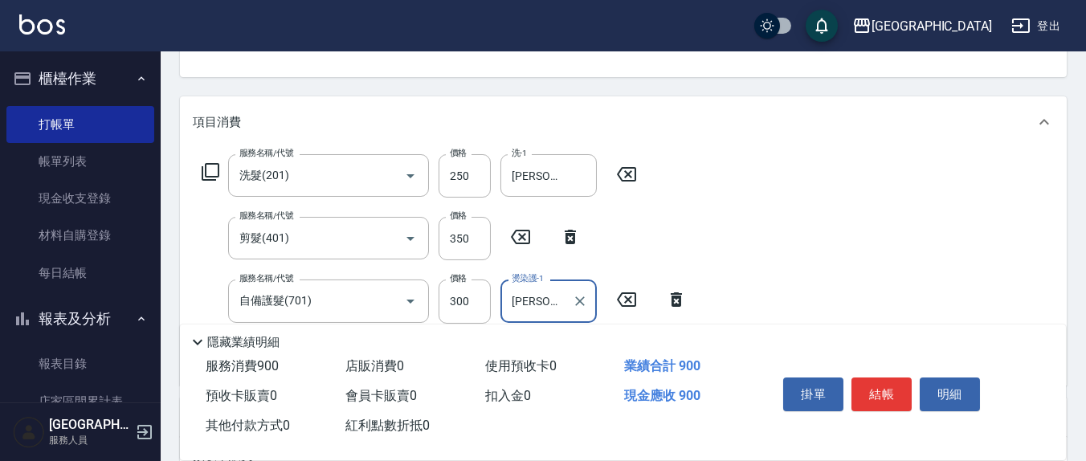
type input "[PERSON_NAME]-3"
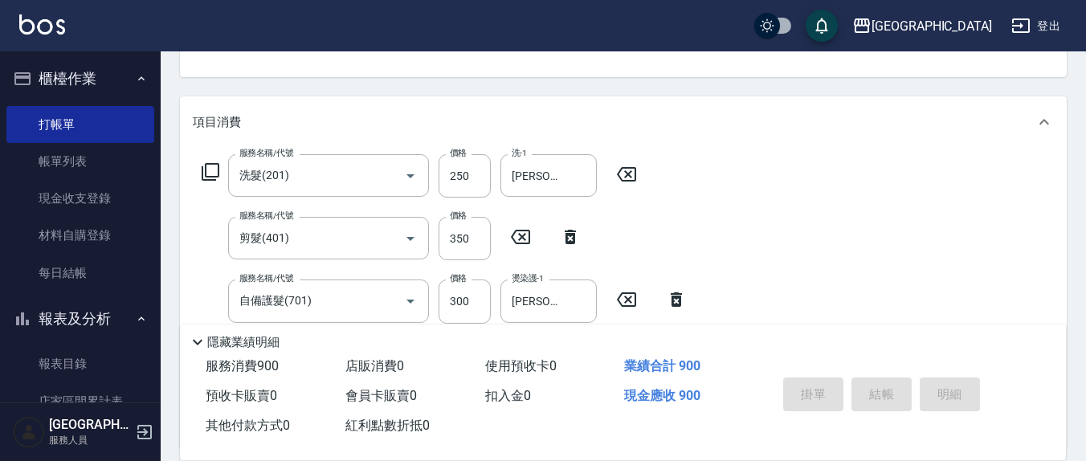
type input "[DATE] 17:06"
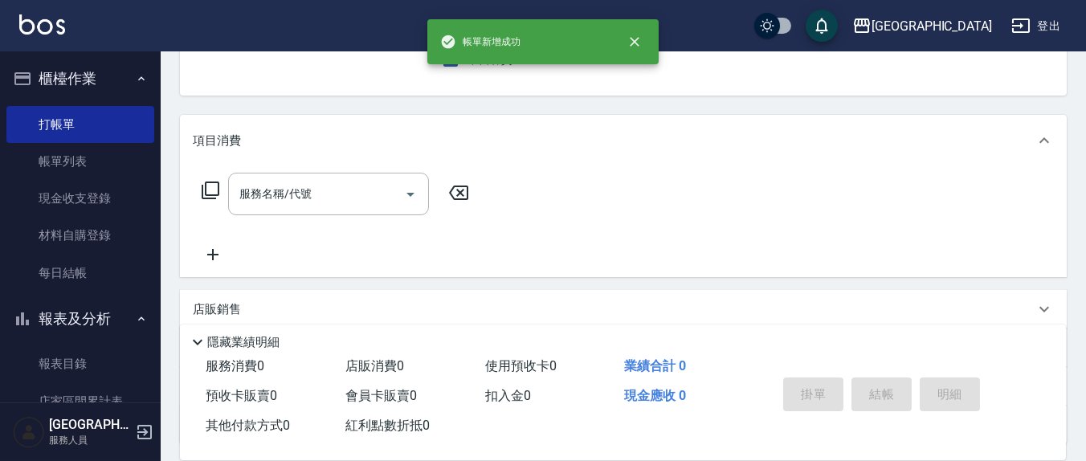
scroll to position [0, 0]
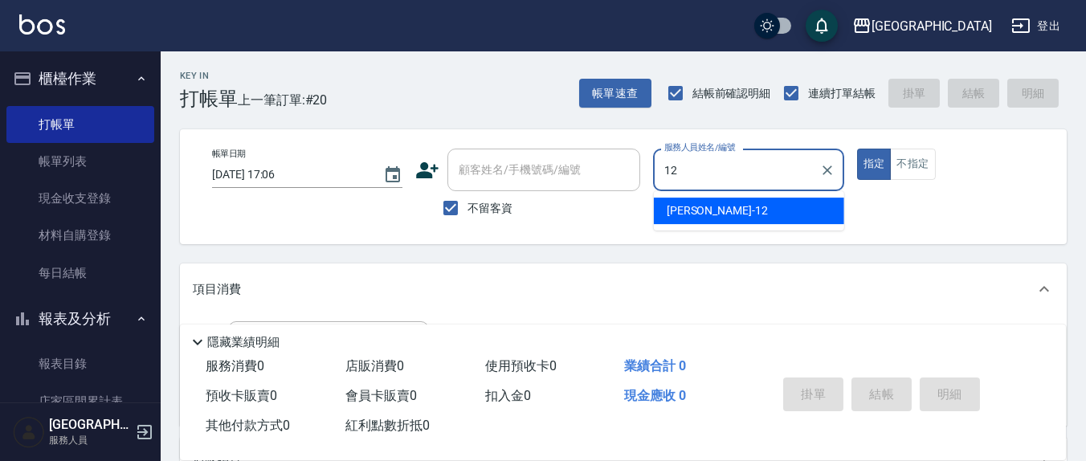
type input "[PERSON_NAME]-12"
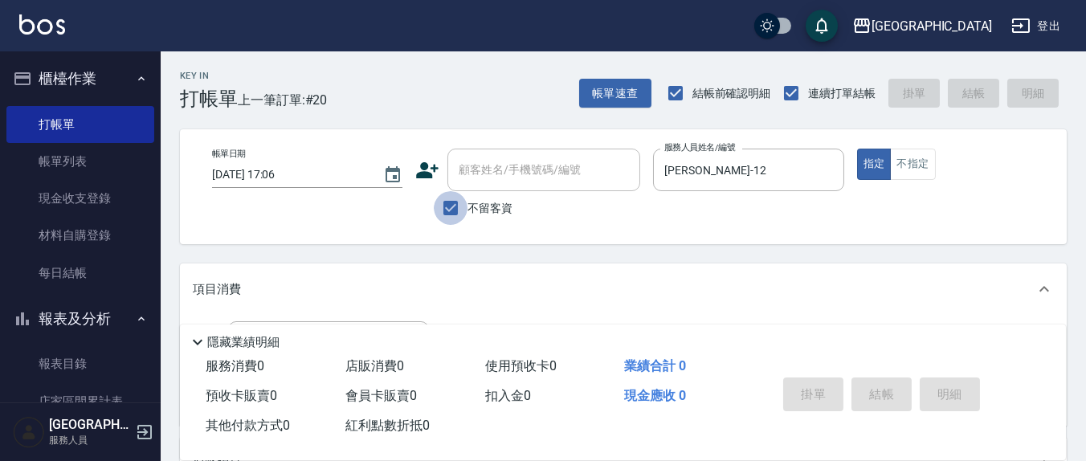
click at [447, 201] on input "不留客資" at bounding box center [451, 208] width 34 height 34
checkbox input "false"
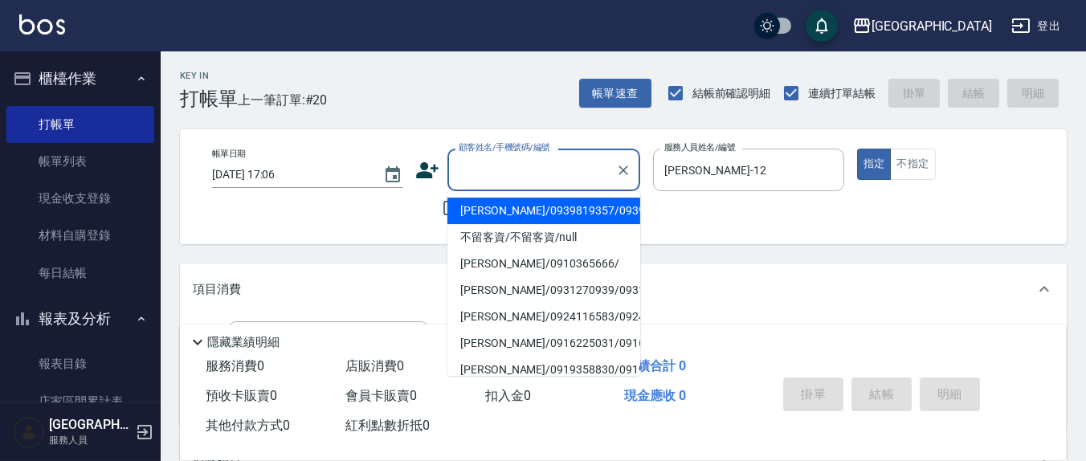
click at [463, 181] on input "顧客姓名/手機號碼/編號" at bounding box center [532, 170] width 154 height 28
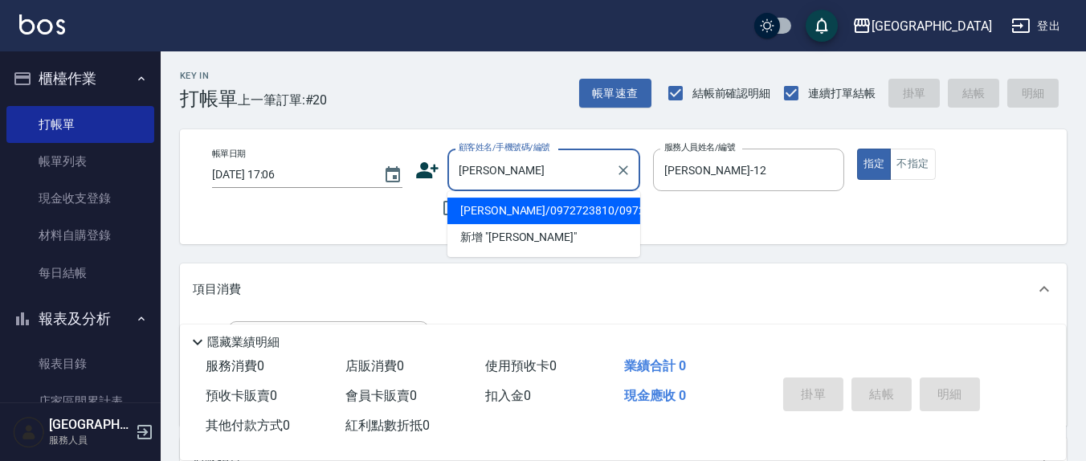
click at [548, 223] on li "[PERSON_NAME]/0972723810/0972723810" at bounding box center [544, 211] width 193 height 27
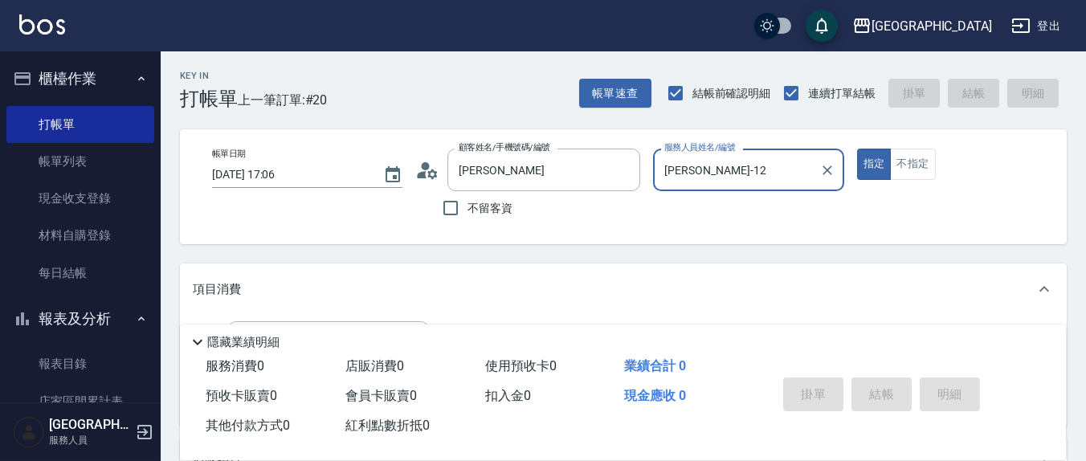
type input "[PERSON_NAME]/0972723810/0972723810"
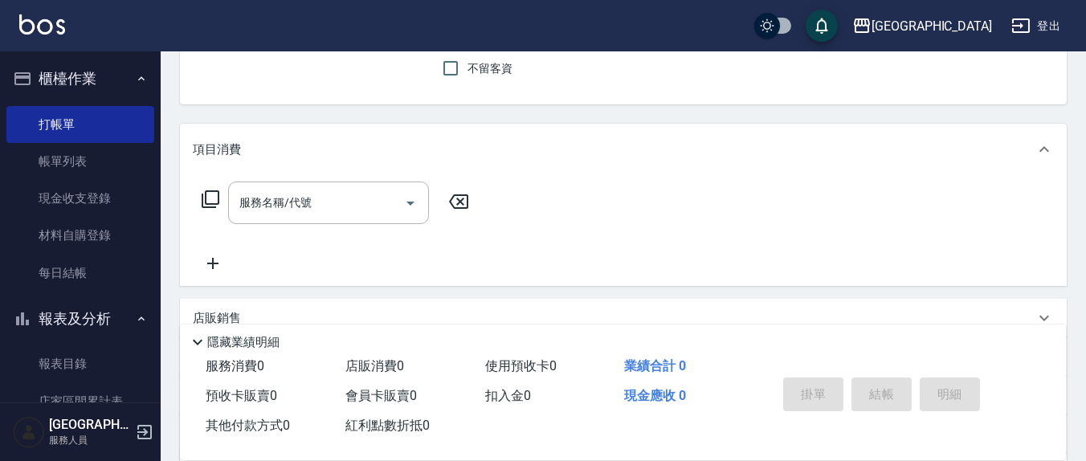
scroll to position [167, 0]
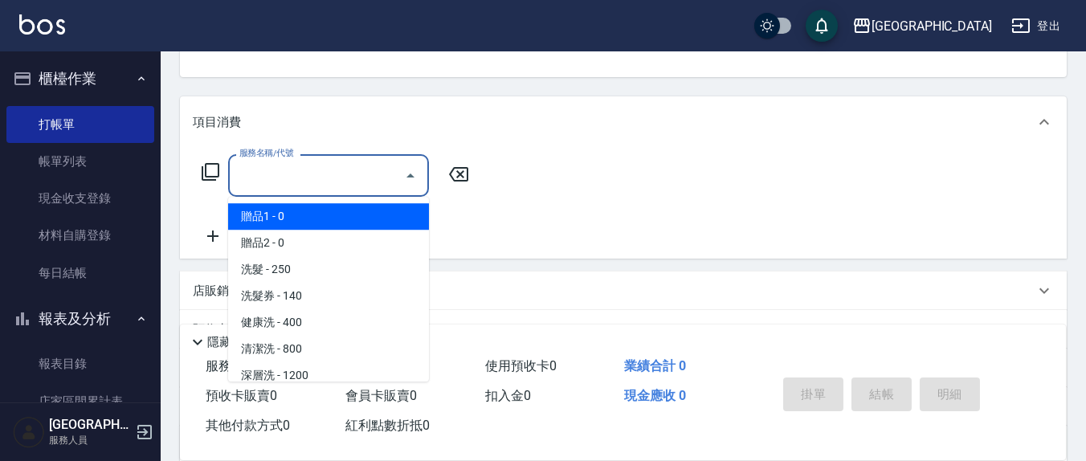
click at [318, 181] on input "服務名稱/代號" at bounding box center [316, 175] width 162 height 28
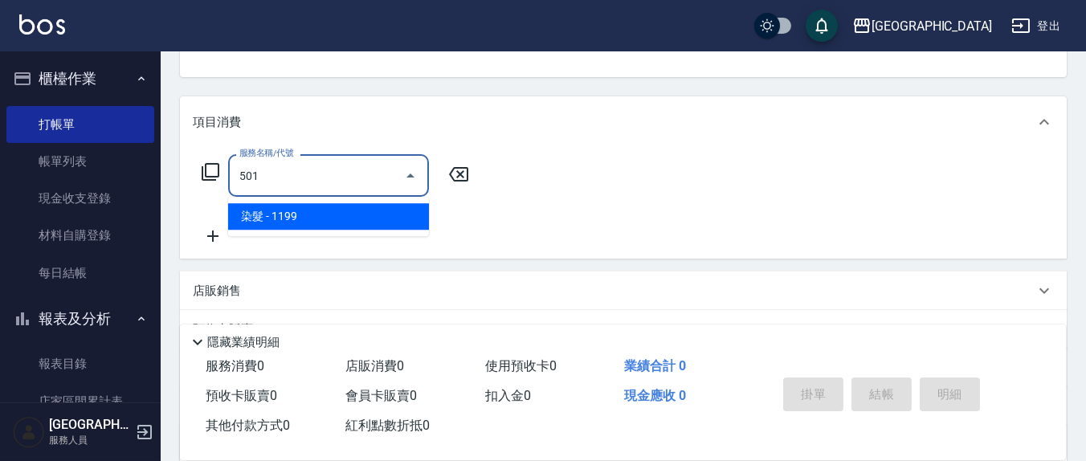
type input "染髮(501)"
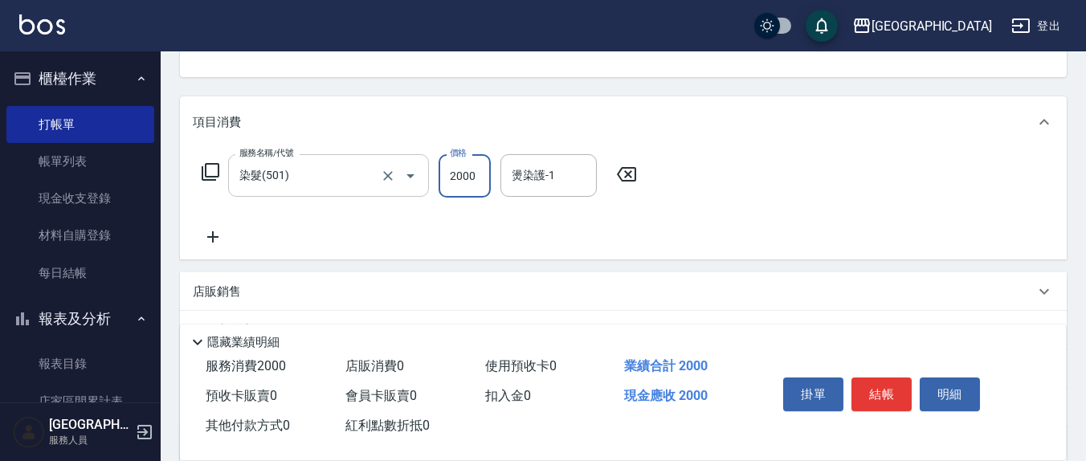
type input "2000"
type input "林育萱-8"
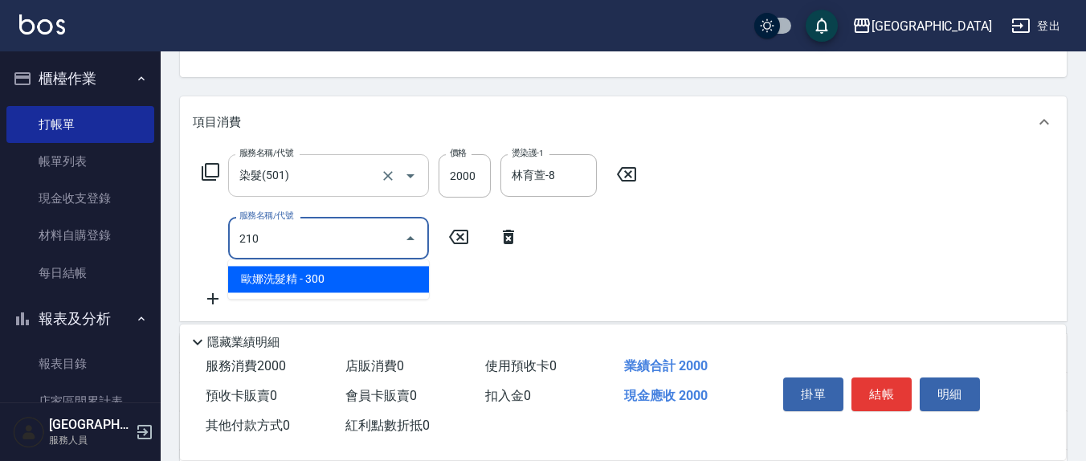
type input "[PERSON_NAME]洗髮精(210)"
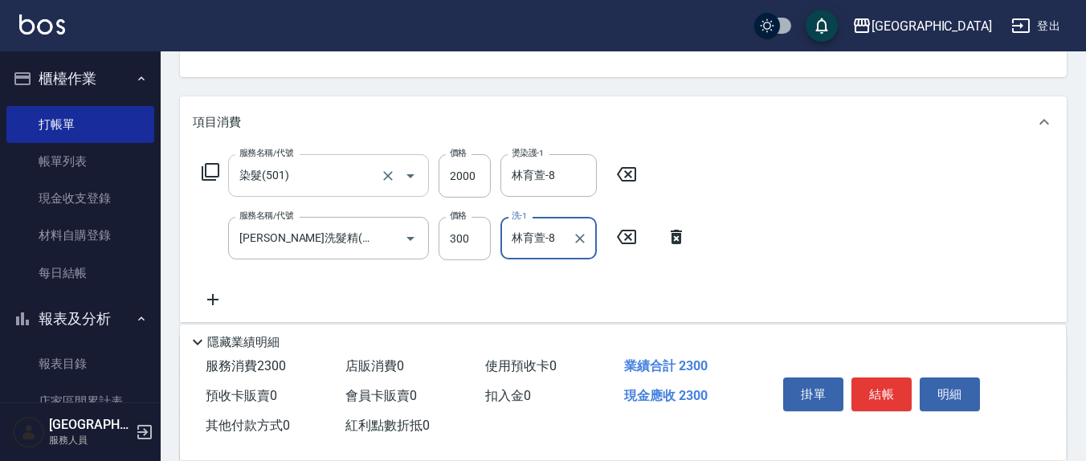
type input "林育萱-8"
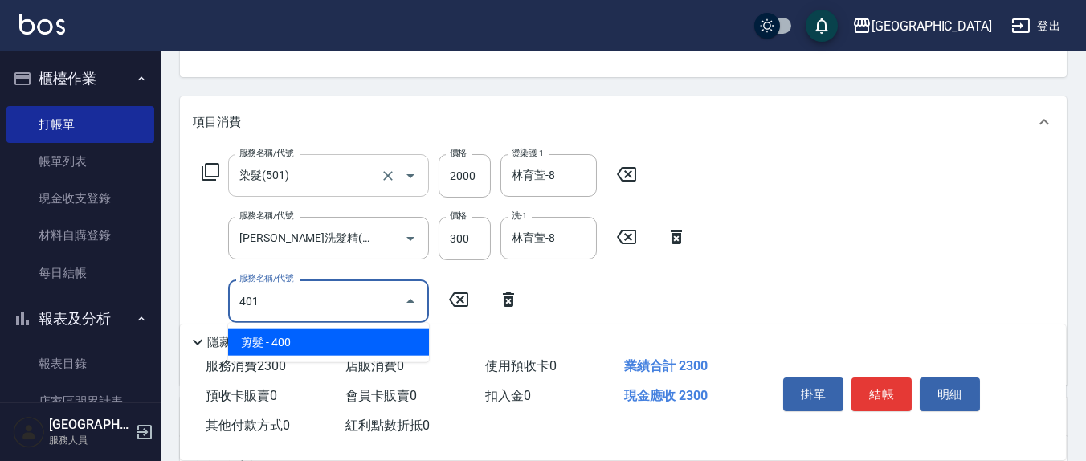
type input "剪髮(401)"
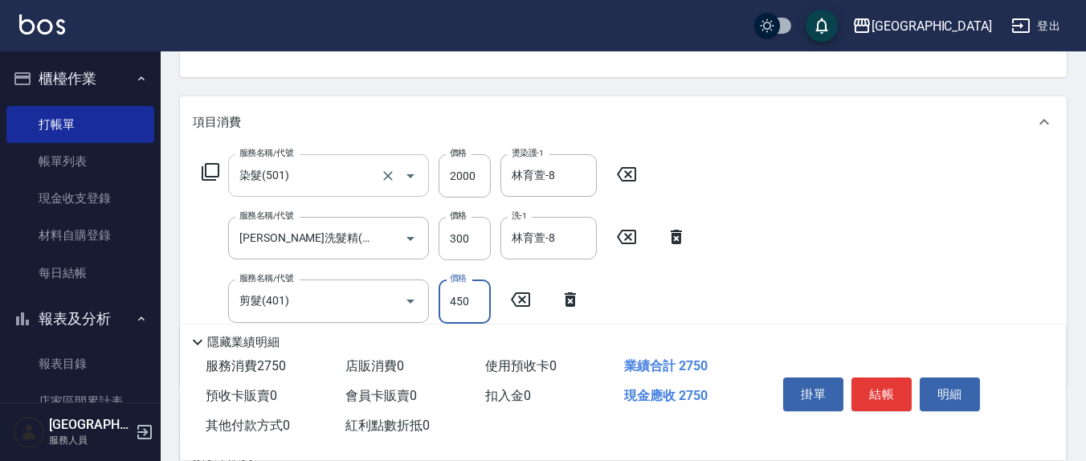
type input "450"
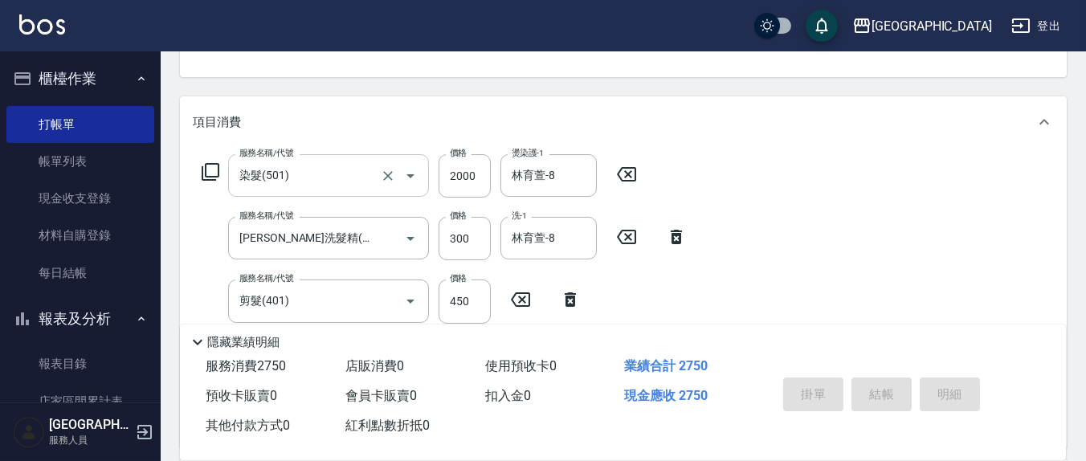
type input "[DATE] 17:07"
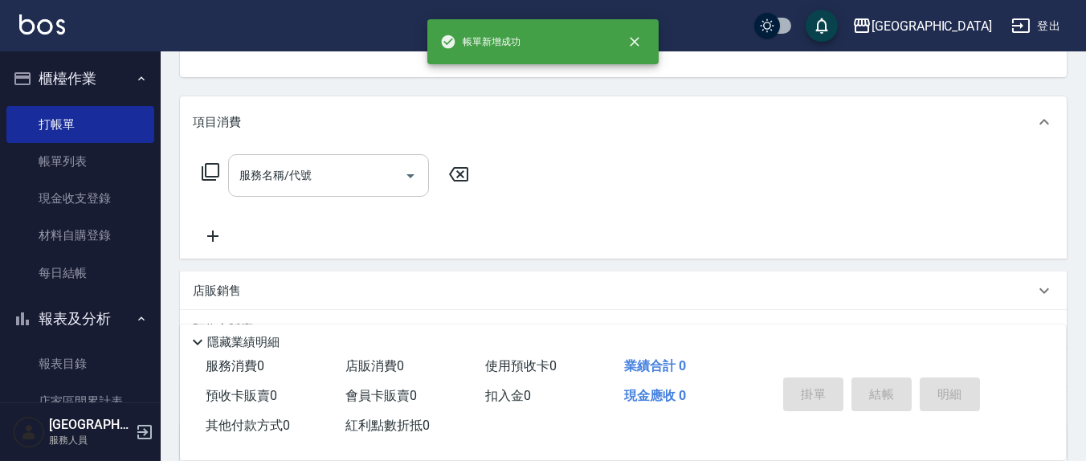
scroll to position [0, 0]
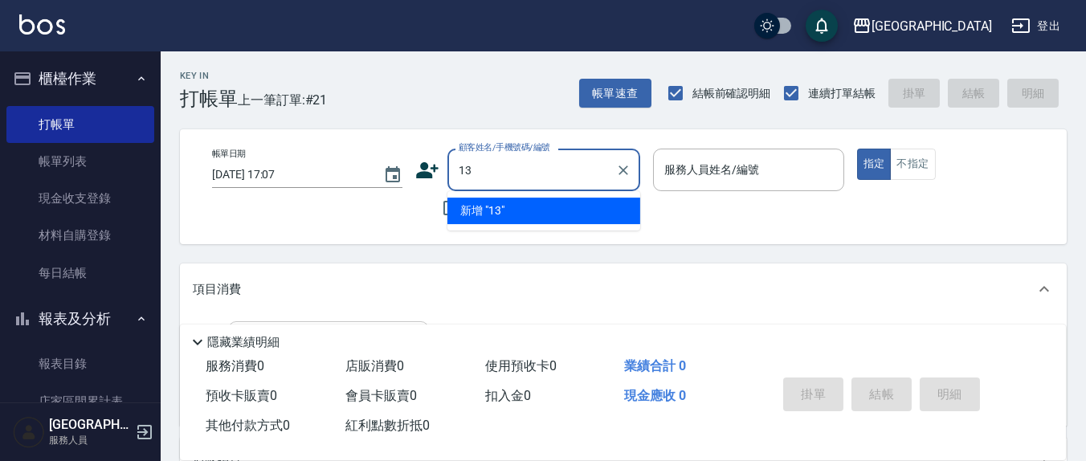
type input "13"
click at [857, 149] on button "指定" at bounding box center [874, 164] width 35 height 31
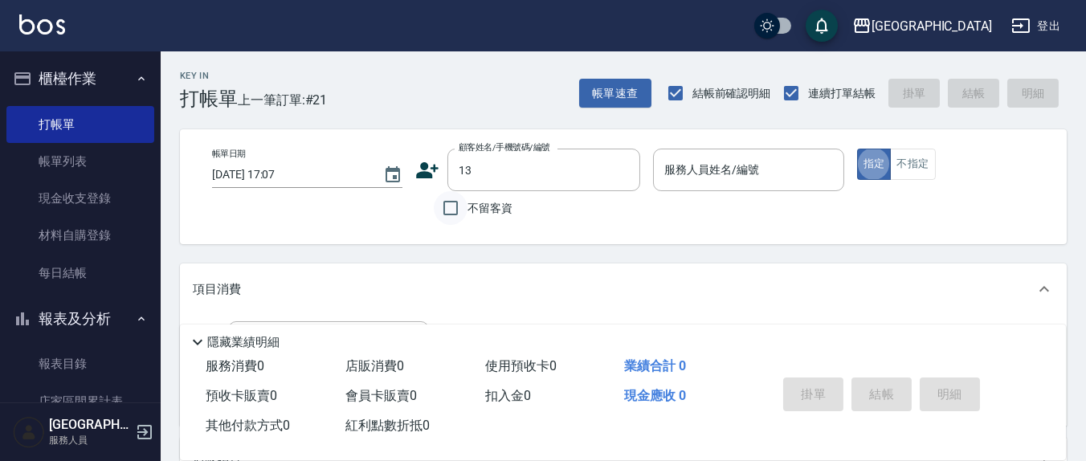
click at [445, 214] on input "不留客資" at bounding box center [451, 208] width 34 height 34
checkbox input "true"
type input "[PERSON_NAME]/0900501357/"
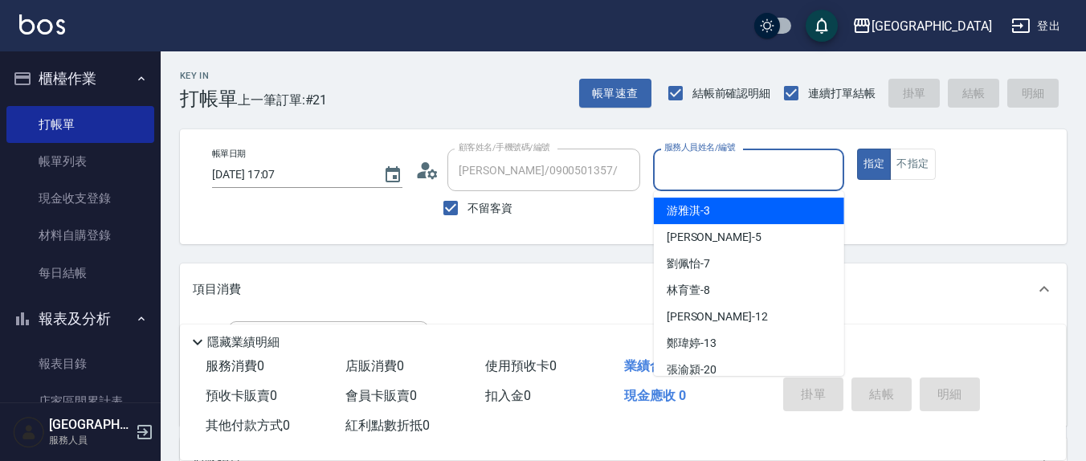
click at [711, 178] on input "服務人員姓名/編號" at bounding box center [748, 170] width 176 height 28
type input "1"
type input "[PERSON_NAME]/09182605222/"
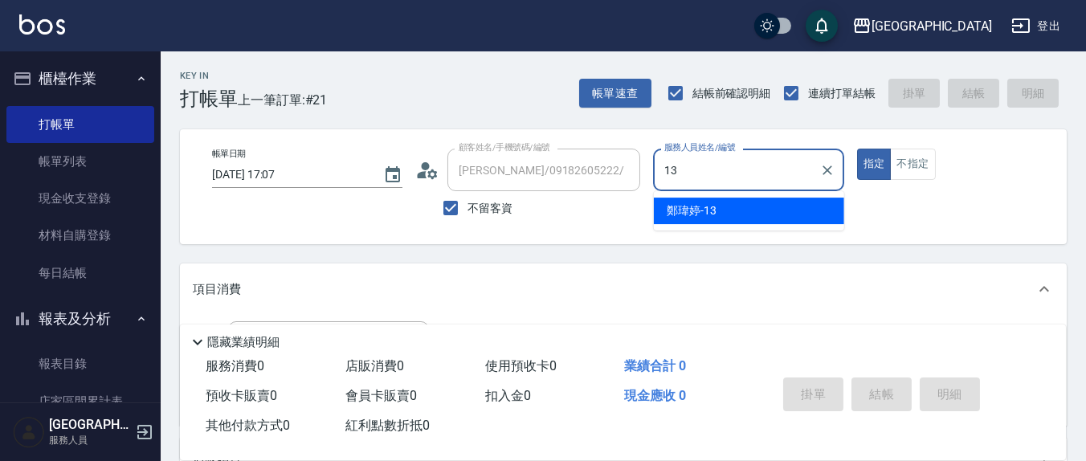
type input "鄭瑋婷-13"
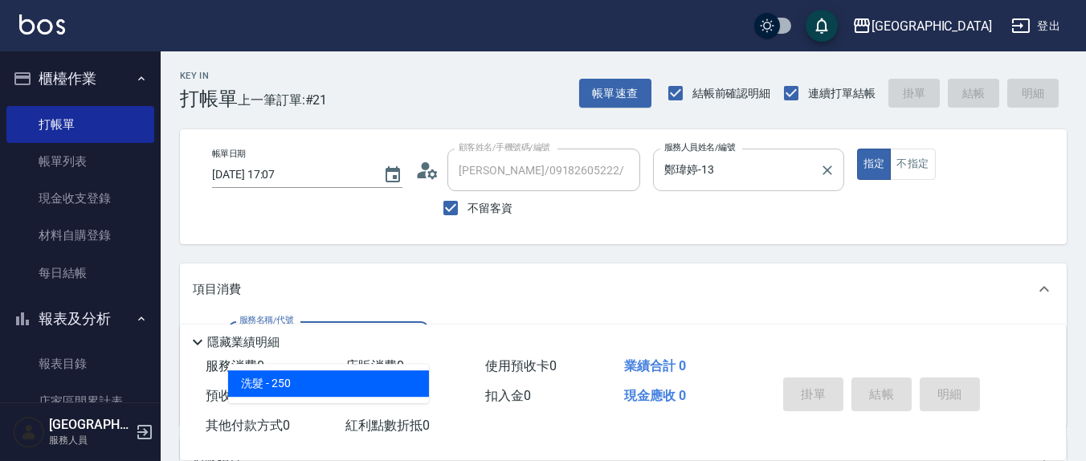
type input "洗髮(201)"
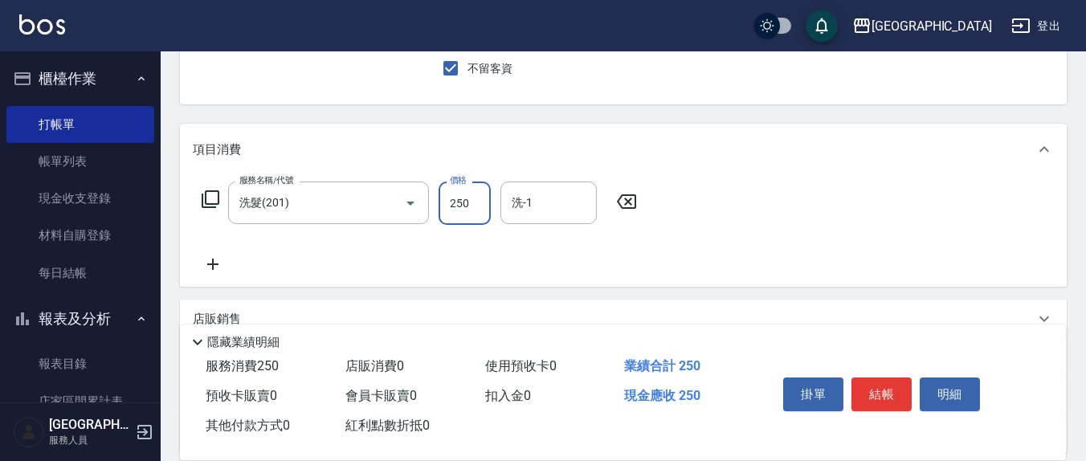
scroll to position [167, 0]
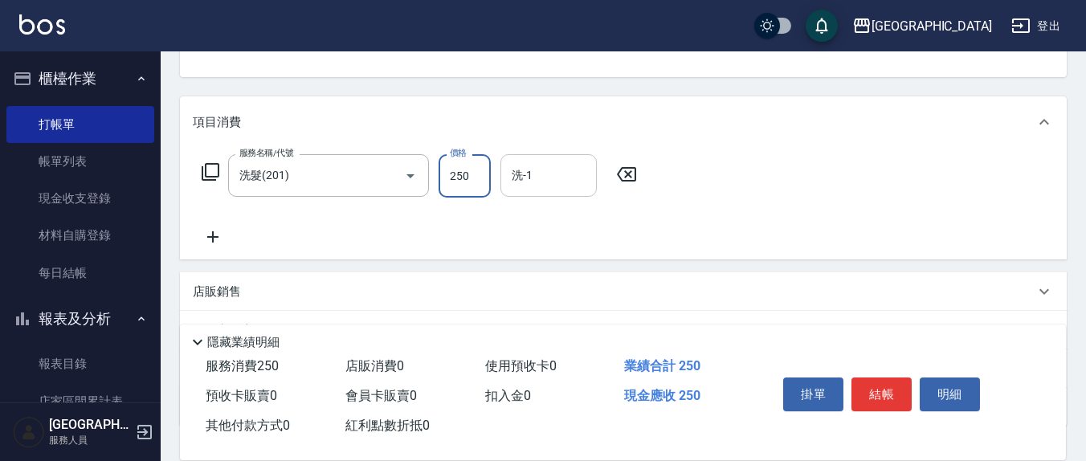
click at [578, 177] on input "洗-1" at bounding box center [549, 175] width 82 height 28
type input "[PERSON_NAME]-3"
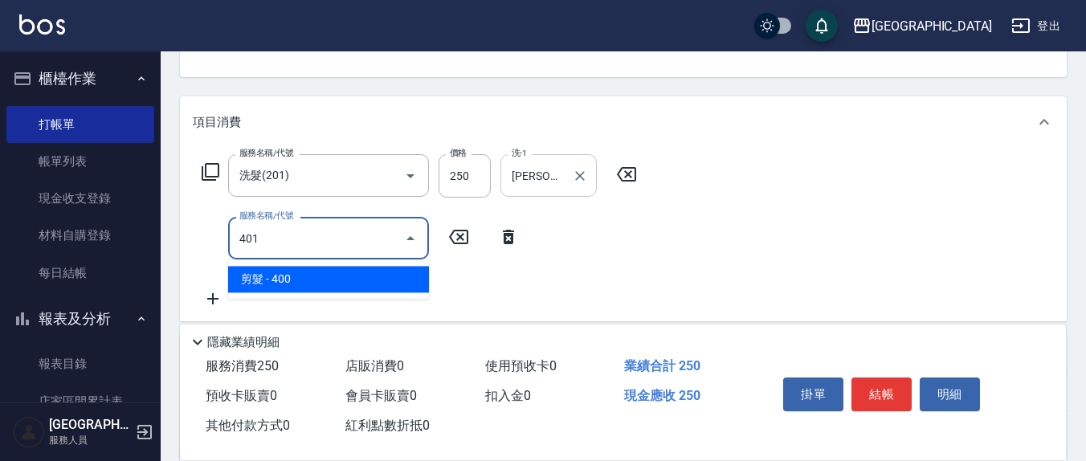
type input "剪髮(401)"
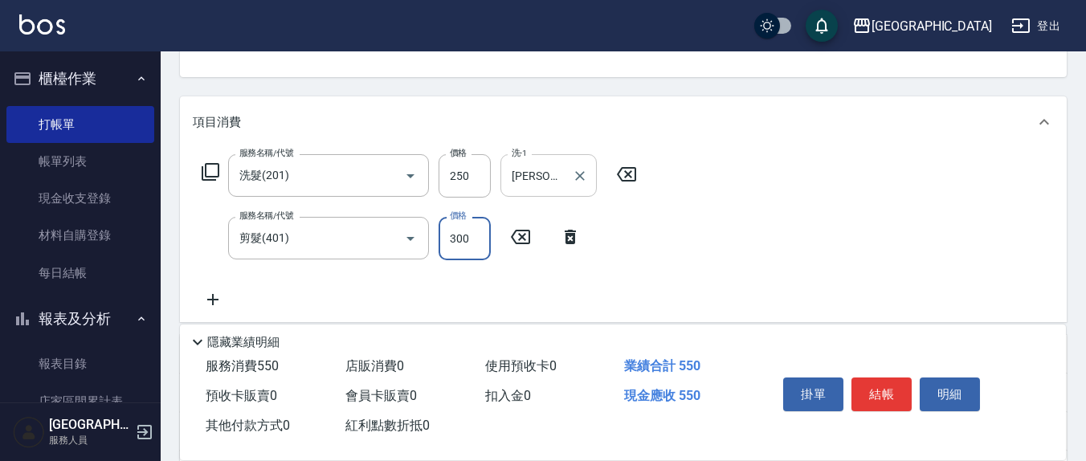
type input "300"
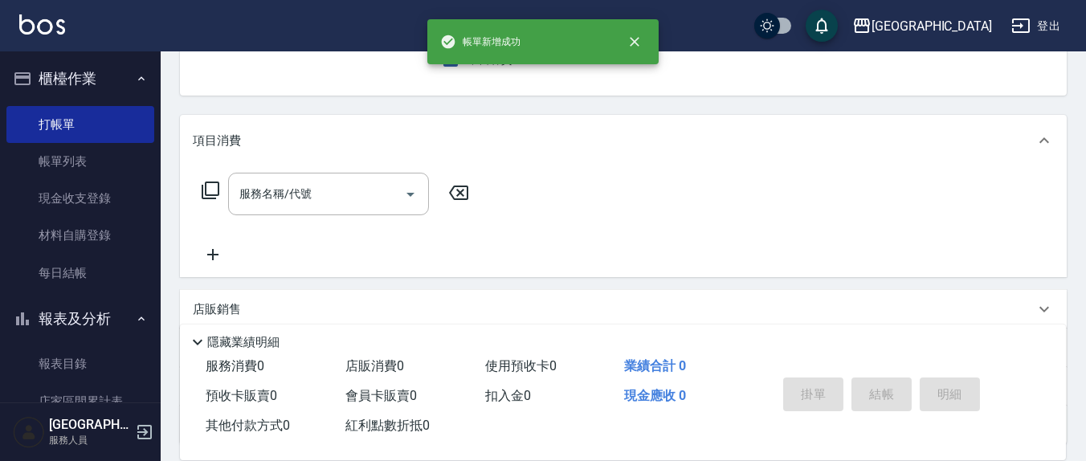
scroll to position [0, 0]
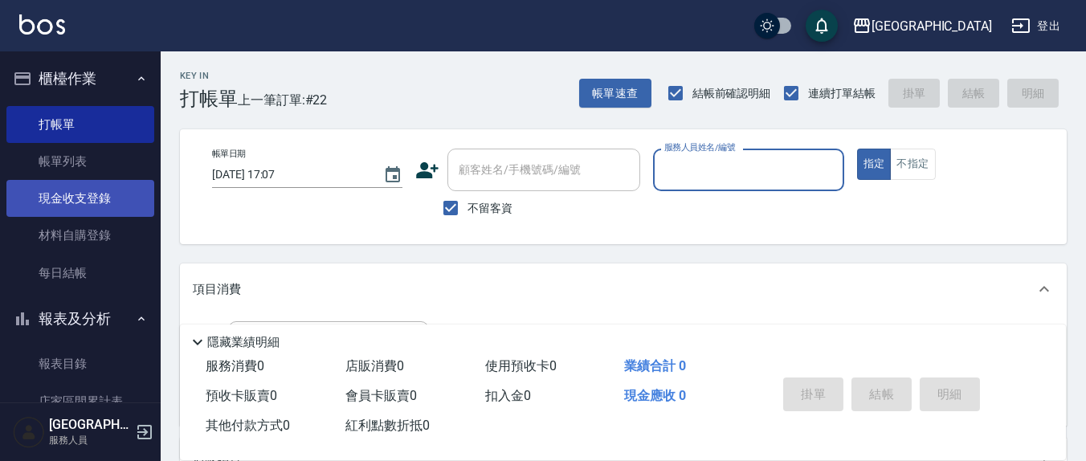
click at [109, 200] on link "現金收支登錄" at bounding box center [80, 198] width 148 height 37
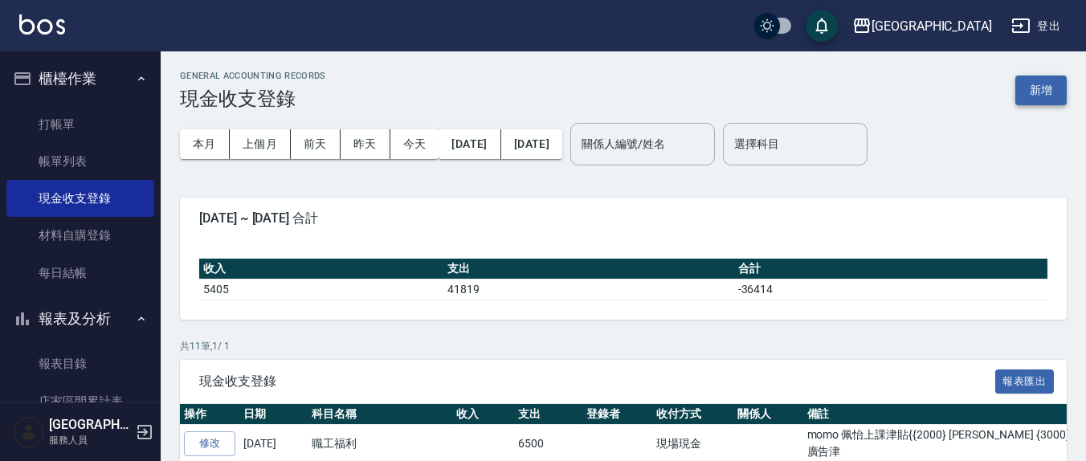
click at [1044, 86] on button "新增" at bounding box center [1041, 91] width 51 height 30
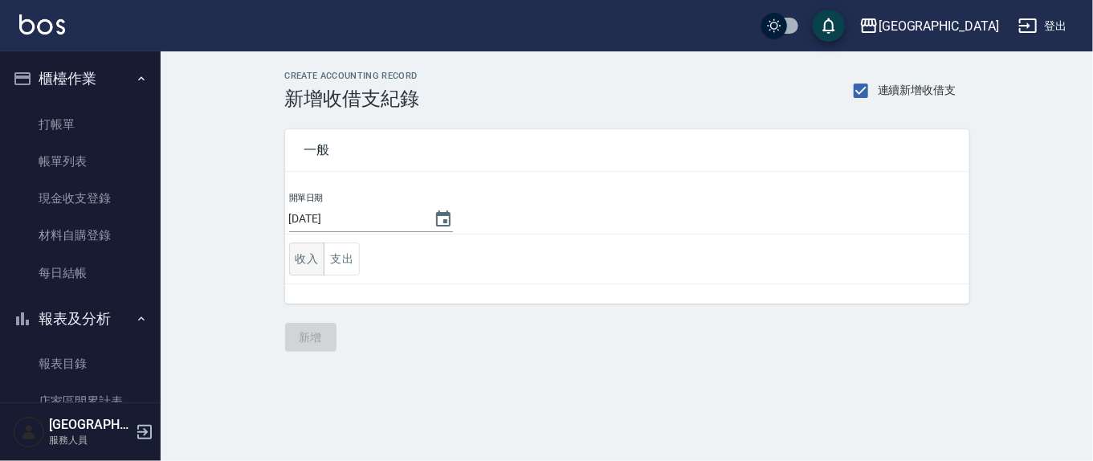
click at [312, 263] on button "收入" at bounding box center [307, 259] width 36 height 33
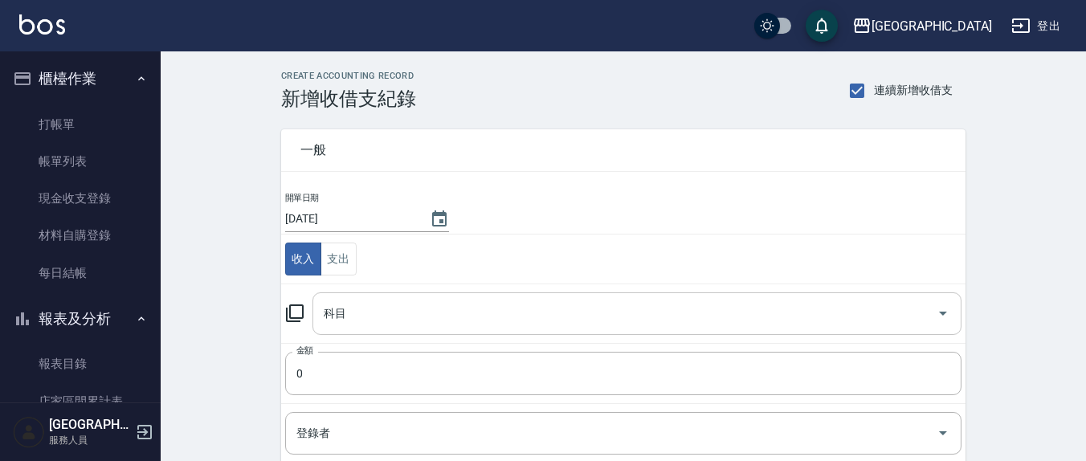
click at [378, 317] on input "科目" at bounding box center [625, 314] width 611 height 28
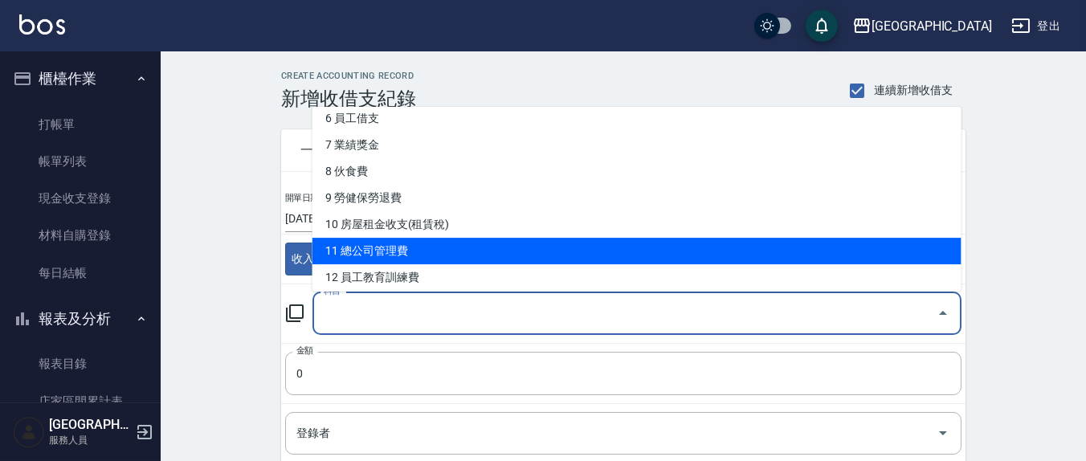
scroll to position [334, 0]
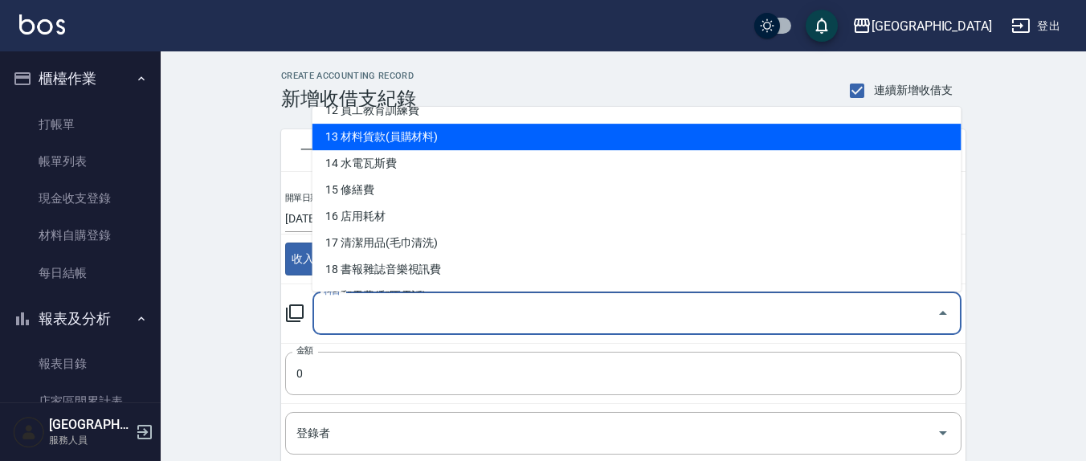
click at [418, 144] on li "13 材料貨款(員購材料)" at bounding box center [637, 138] width 649 height 27
type input "13 材料貨款(員購材料)"
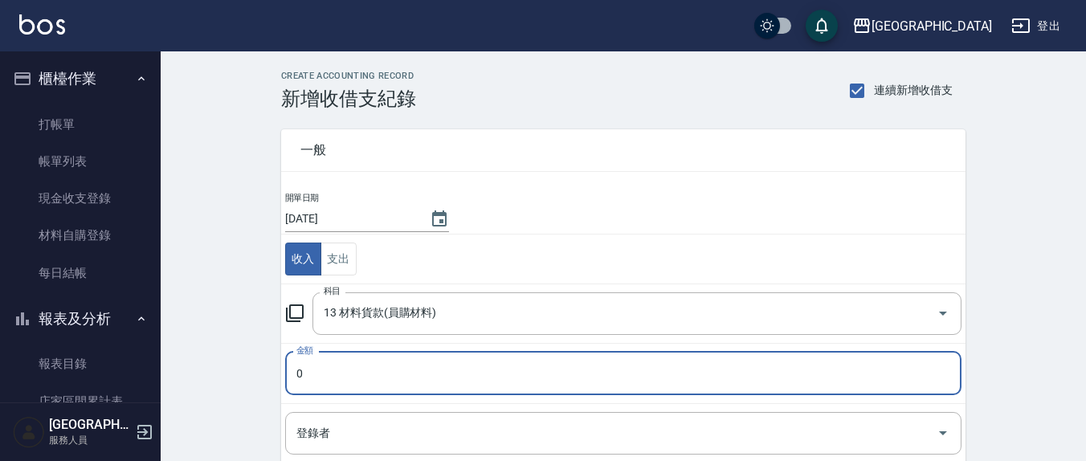
click at [333, 370] on input "0" at bounding box center [623, 373] width 676 height 43
type input "0596"
click at [337, 265] on button "支出" at bounding box center [339, 259] width 36 height 33
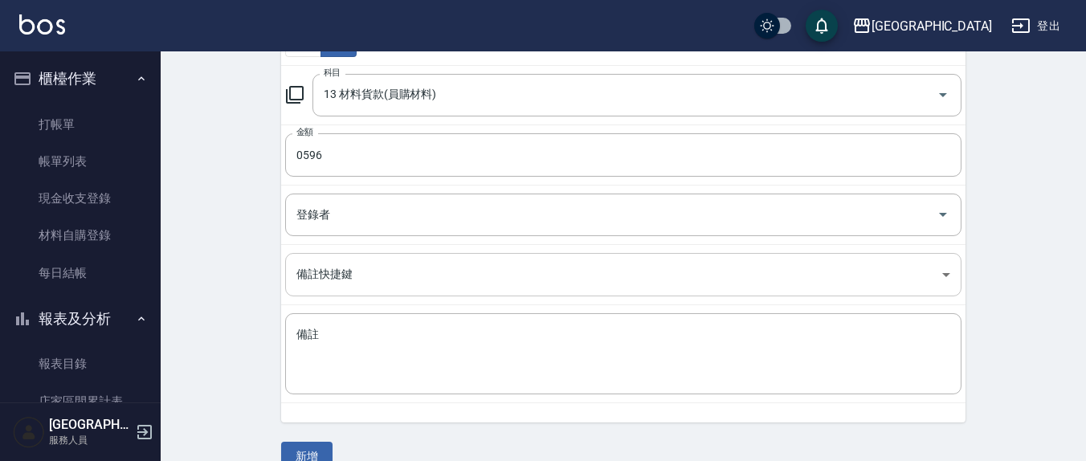
scroll to position [246, 0]
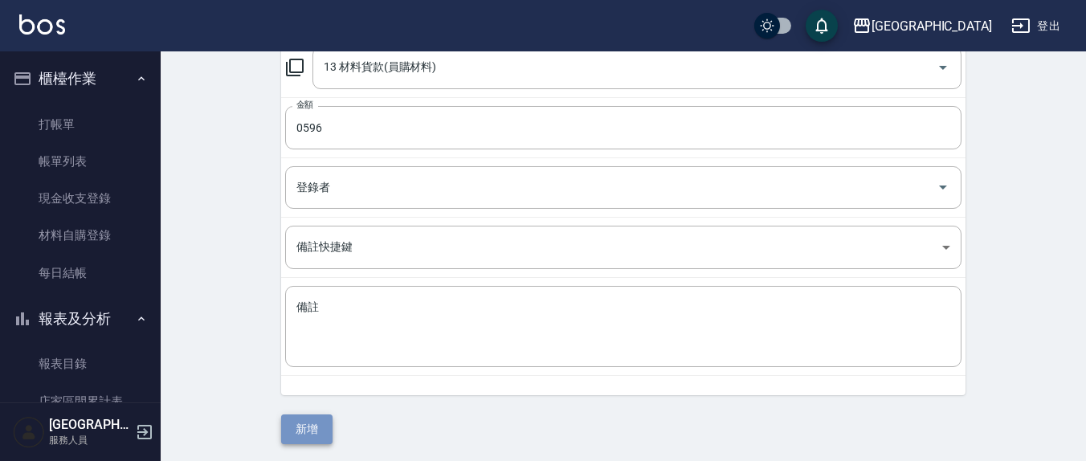
click at [318, 420] on button "新增" at bounding box center [306, 430] width 51 height 30
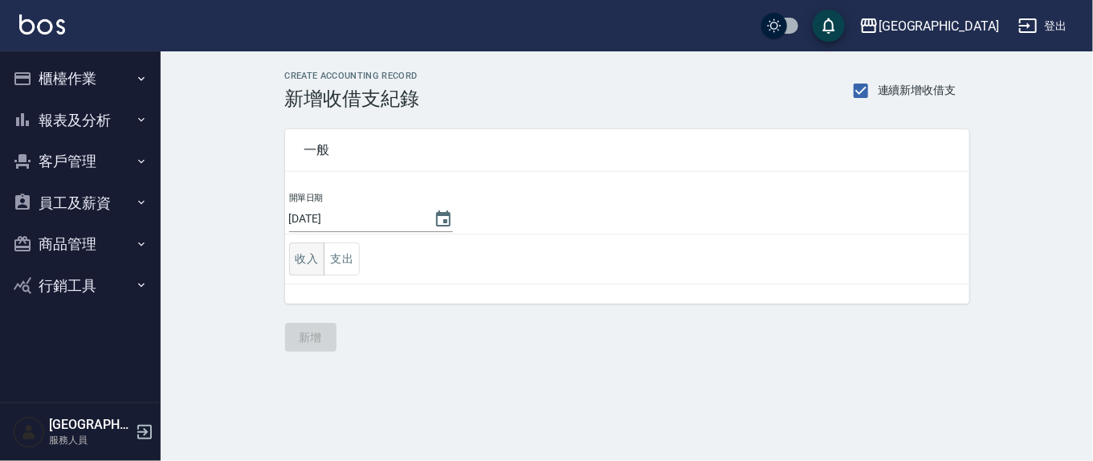
click at [308, 265] on button "收入" at bounding box center [307, 259] width 36 height 33
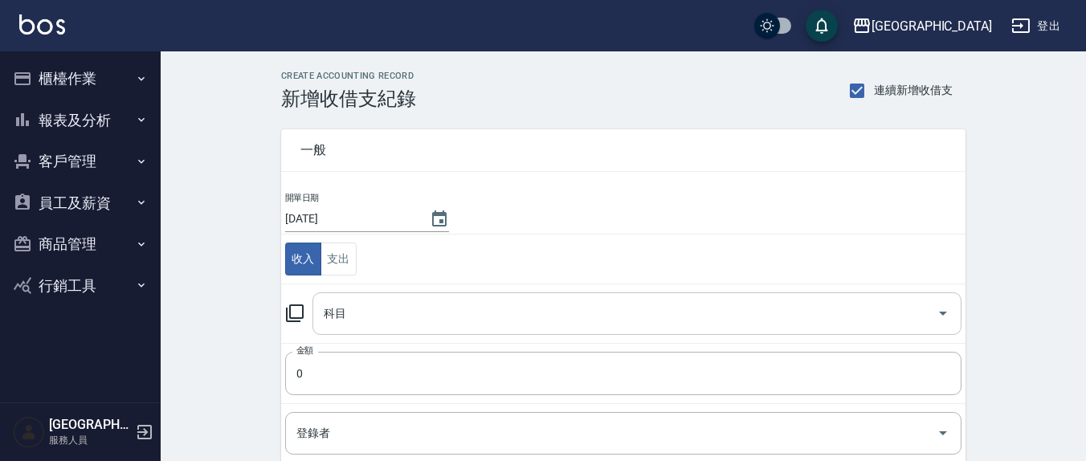
click at [412, 314] on input "科目" at bounding box center [625, 314] width 611 height 28
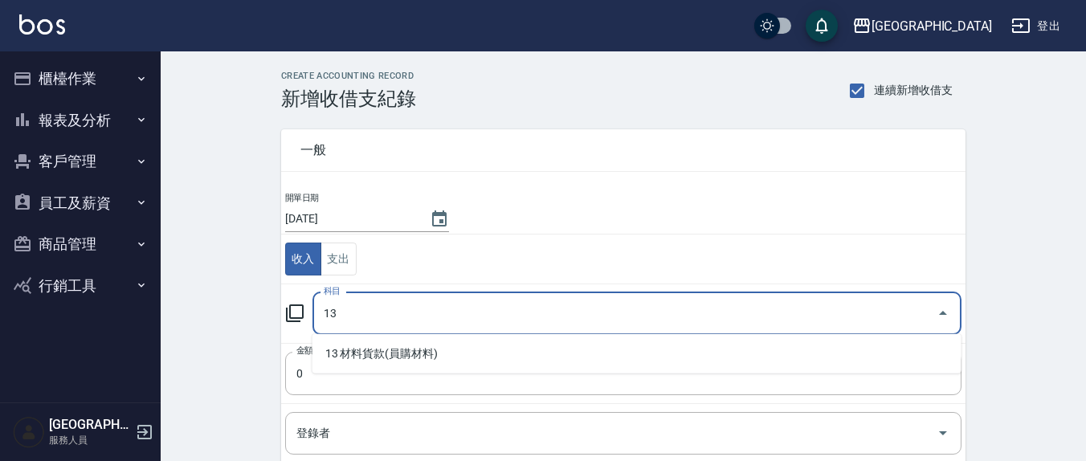
type input "13"
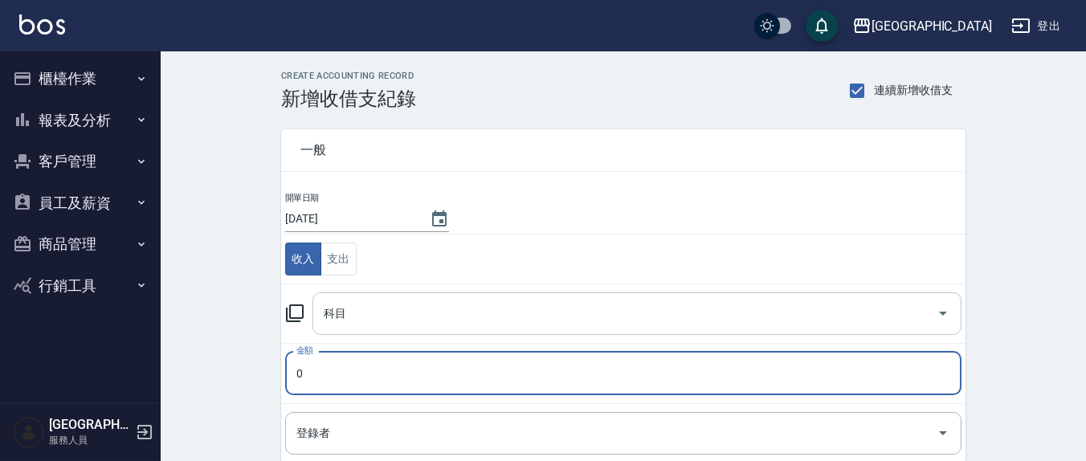
click at [411, 313] on input "科目" at bounding box center [625, 314] width 611 height 28
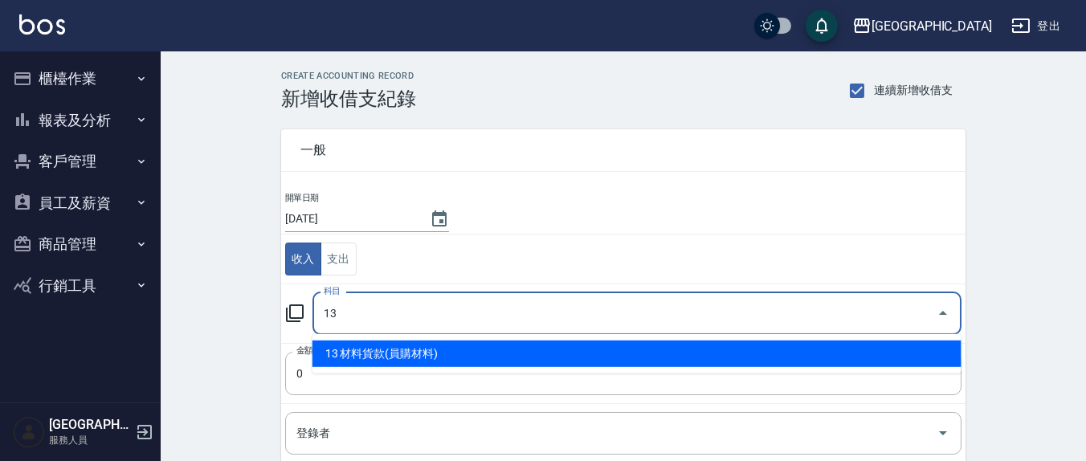
click at [398, 359] on li "13 材料貨款(員購材料)" at bounding box center [637, 354] width 649 height 27
type input "13 材料貨款(員購材料)"
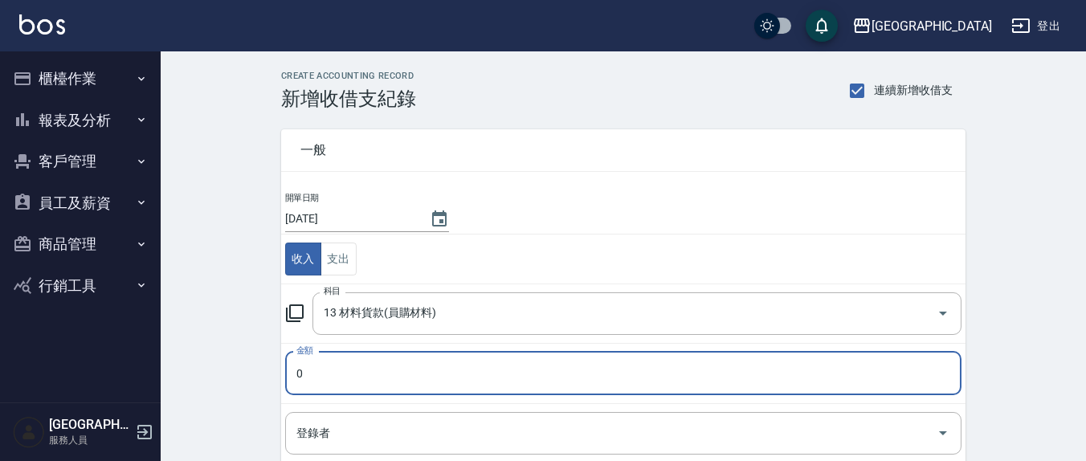
click at [329, 374] on input "0" at bounding box center [623, 373] width 676 height 43
type input "0720"
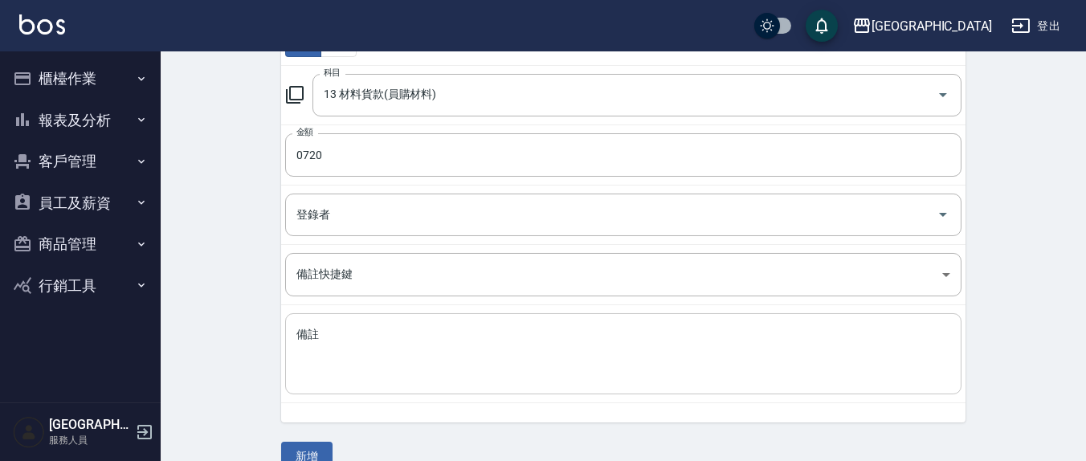
scroll to position [246, 0]
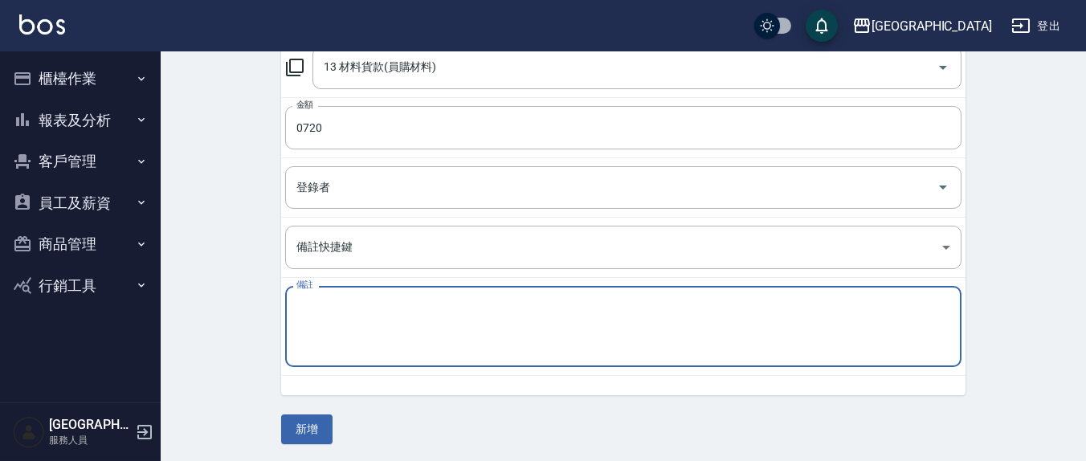
click at [347, 307] on textarea "備註" at bounding box center [623, 327] width 654 height 55
click at [353, 305] on textarea "at13購買腳色" at bounding box center [623, 327] width 654 height 55
click at [366, 306] on textarea "at13購買嚼色" at bounding box center [623, 327] width 654 height 55
type textarea "at13購買洗髮精"
click at [313, 420] on button "新增" at bounding box center [306, 430] width 51 height 30
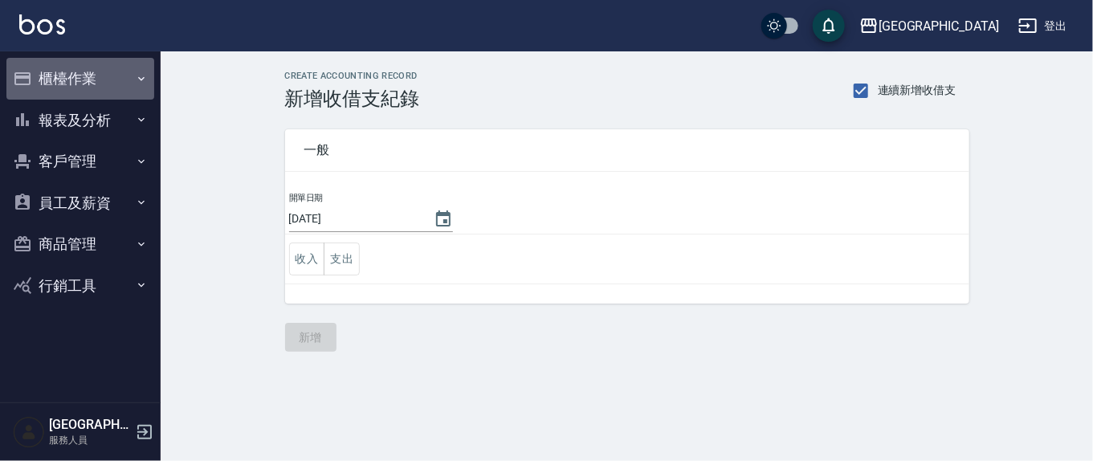
click at [57, 73] on button "櫃檯作業" at bounding box center [80, 79] width 148 height 42
click at [61, 78] on button "櫃檯作業" at bounding box center [80, 79] width 148 height 42
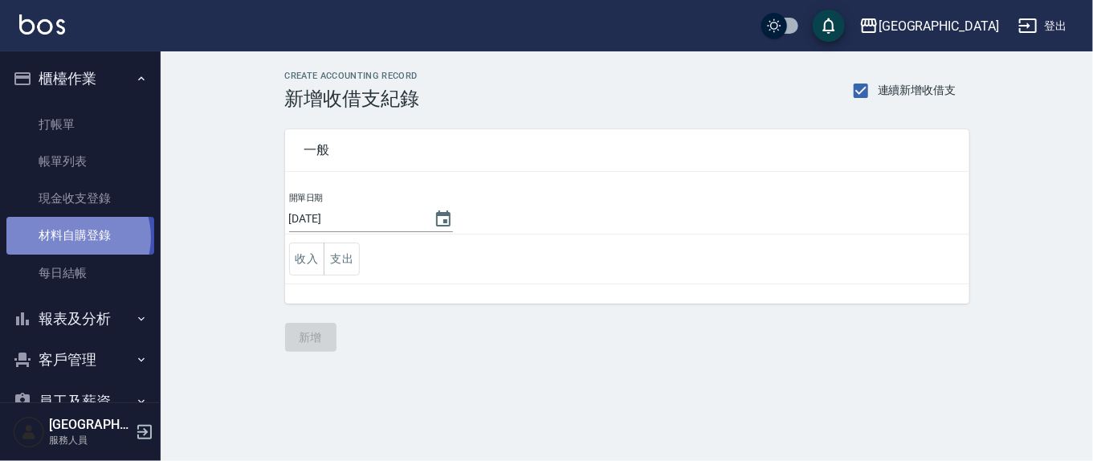
click at [72, 237] on link "材料自購登錄" at bounding box center [80, 235] width 148 height 37
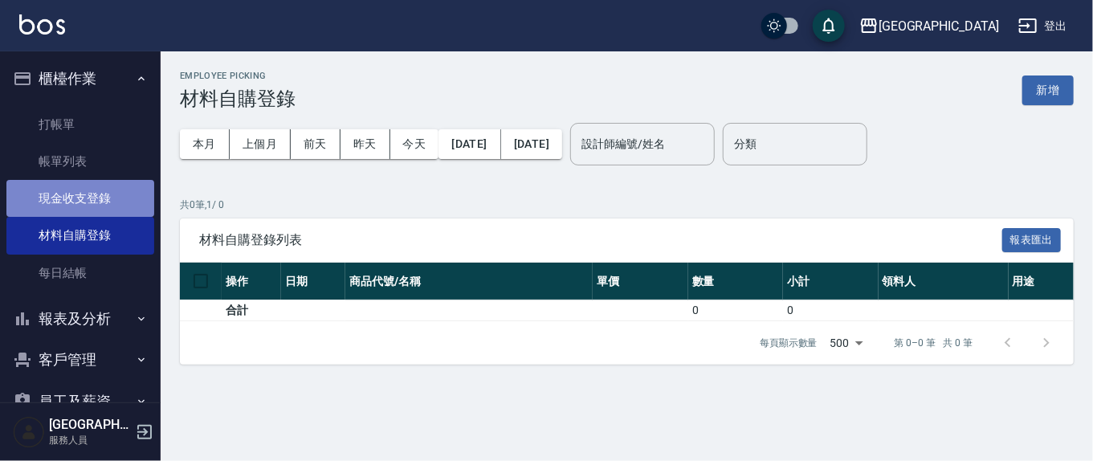
click at [101, 194] on link "現金收支登錄" at bounding box center [80, 198] width 148 height 37
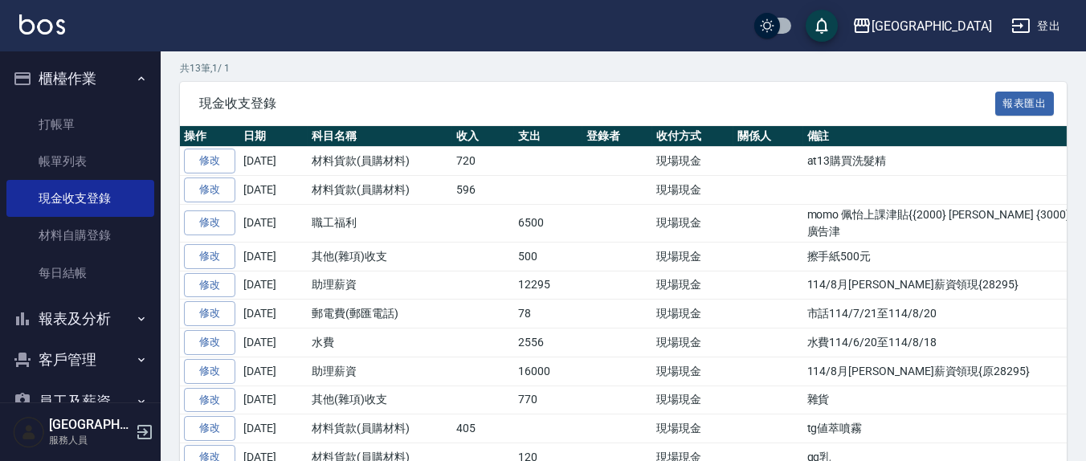
scroll to position [334, 0]
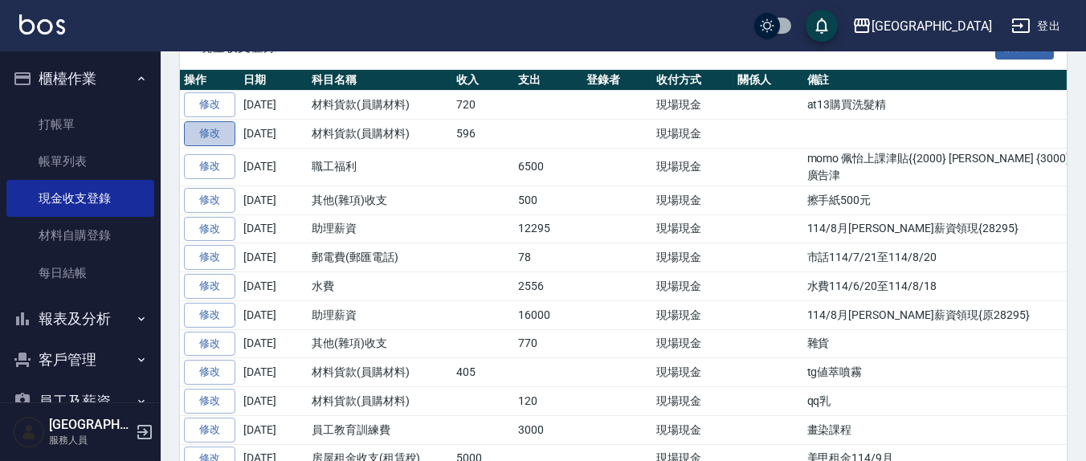
click at [213, 129] on link "修改" at bounding box center [209, 133] width 51 height 25
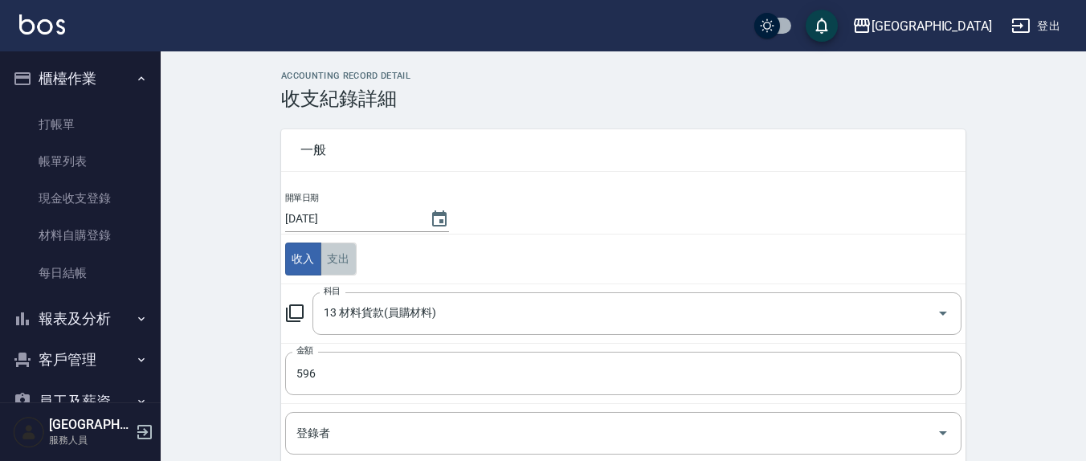
click at [331, 257] on button "支出" at bounding box center [339, 259] width 36 height 33
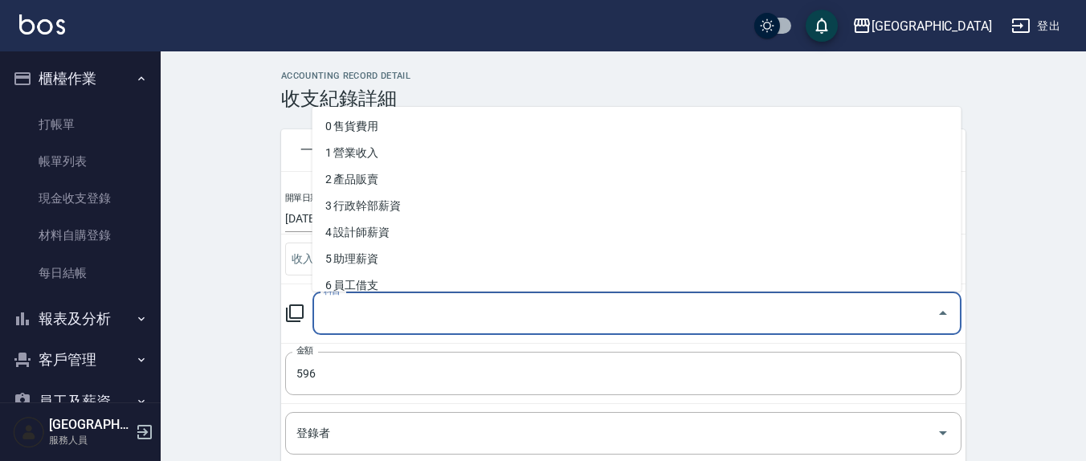
click at [350, 311] on input "科目" at bounding box center [625, 314] width 611 height 28
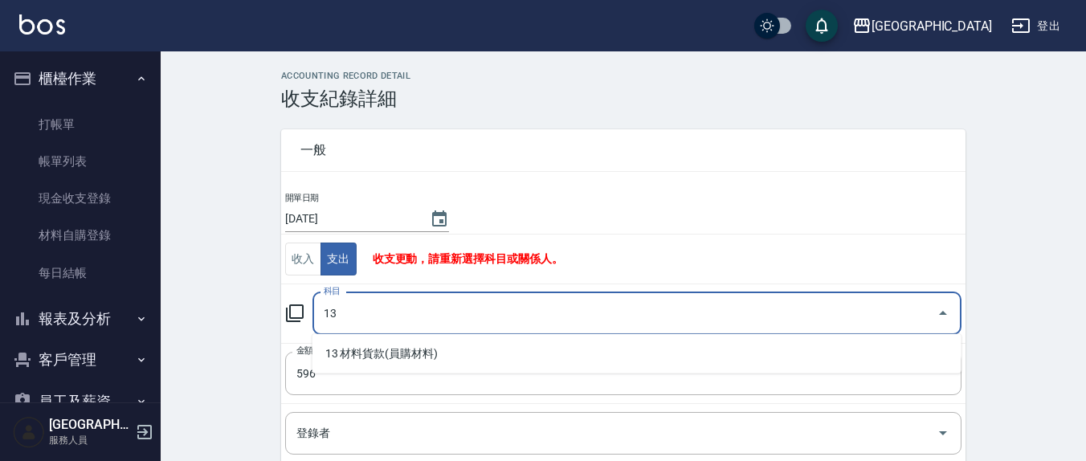
type input "13"
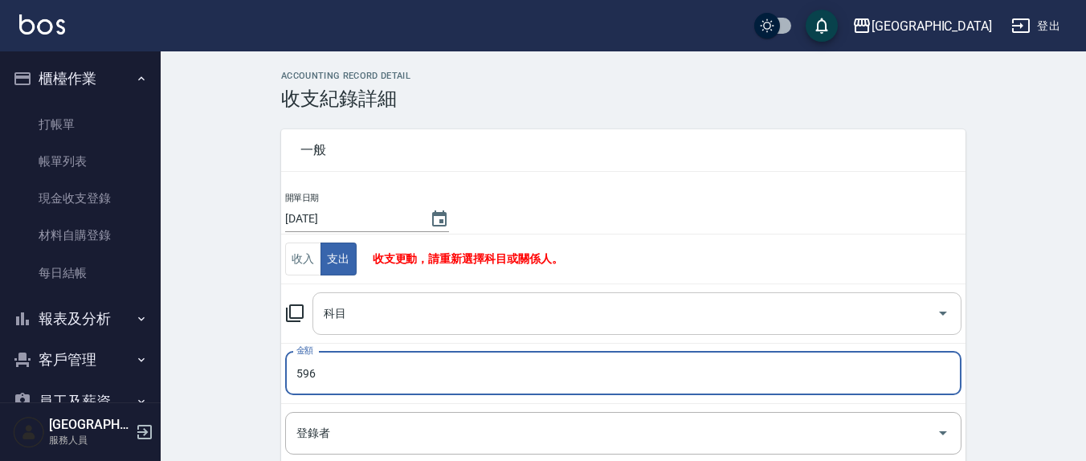
click at [426, 296] on div "科目" at bounding box center [637, 313] width 649 height 43
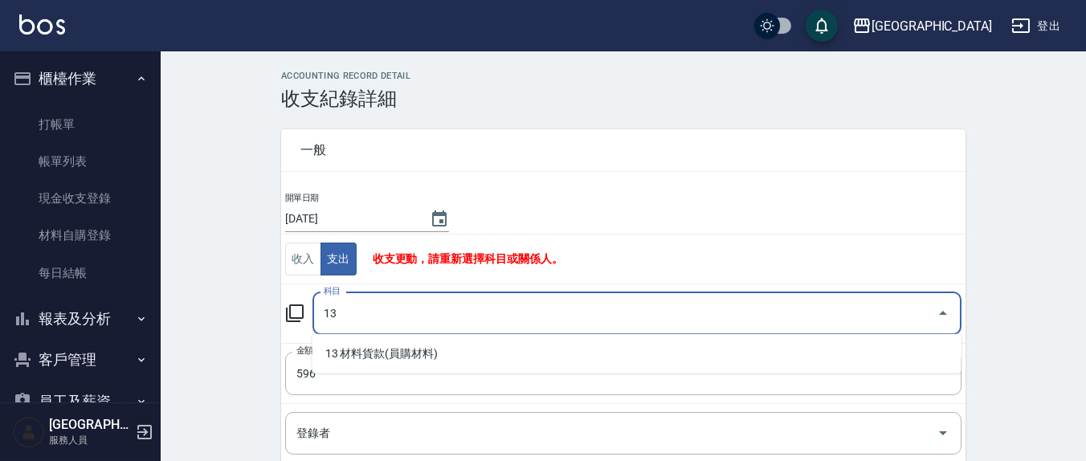
type input "13"
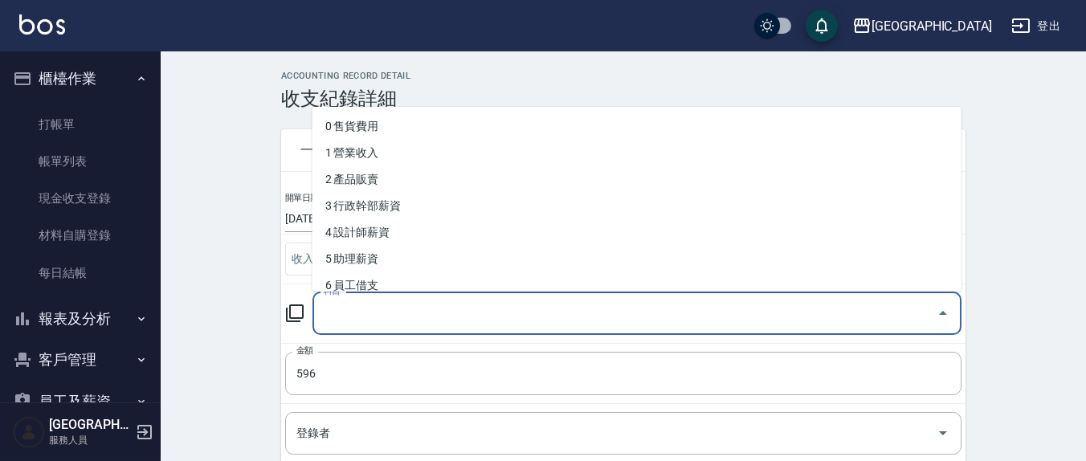
click at [433, 301] on input "科目" at bounding box center [625, 314] width 611 height 28
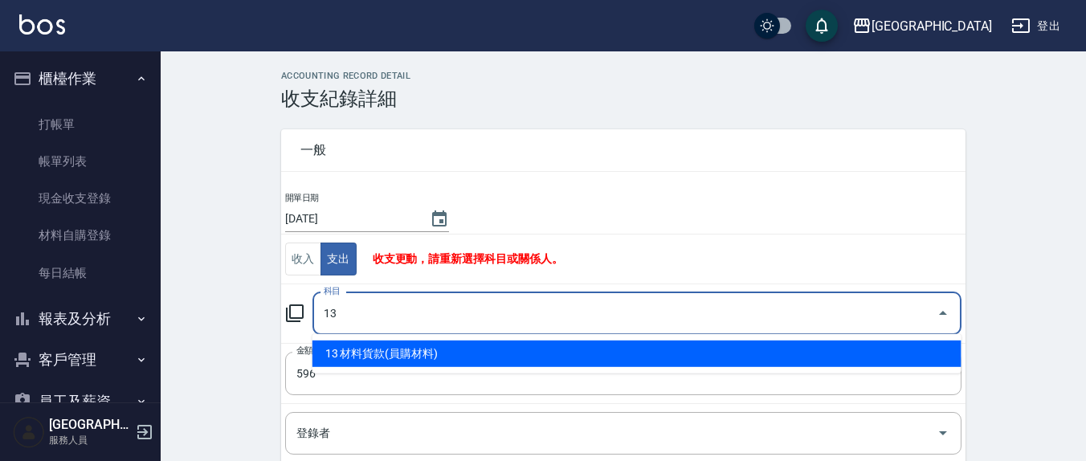
click at [413, 348] on li "13 材料貨款(員購材料)" at bounding box center [637, 354] width 649 height 27
type input "13 材料貨款(員購材料)"
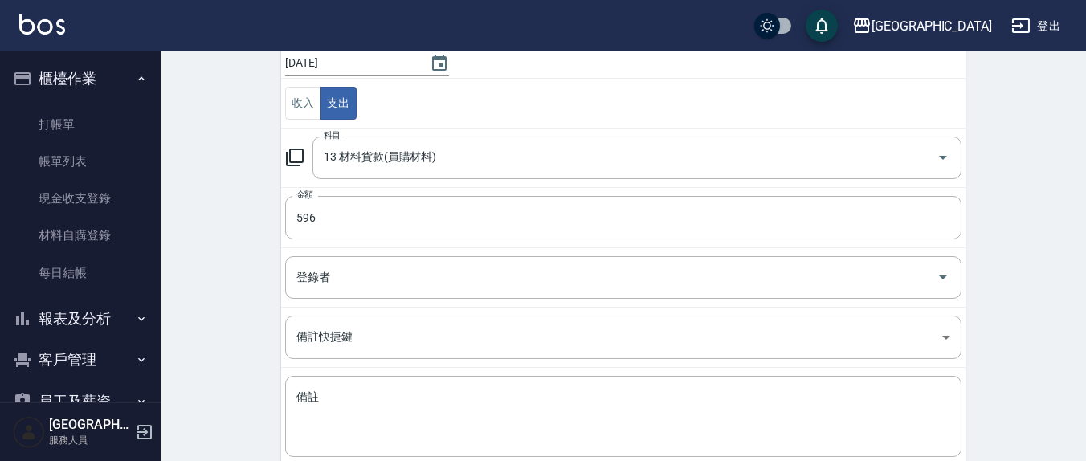
scroll to position [167, 0]
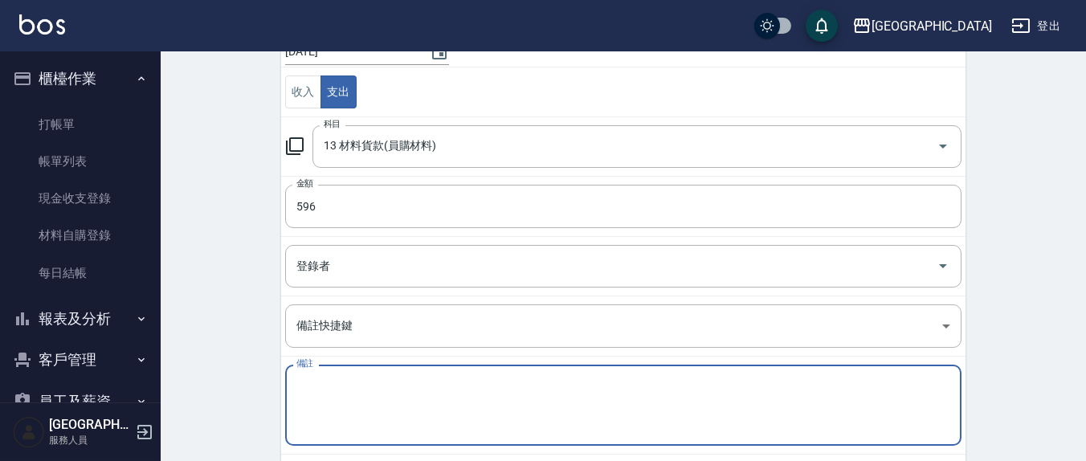
click at [337, 384] on textarea "備註" at bounding box center [623, 405] width 654 height 55
click at [296, 382] on textarea "藥水" at bounding box center [623, 405] width 654 height 55
click at [309, 381] on textarea "玲趟藥水" at bounding box center [623, 405] width 654 height 55
click at [309, 379] on textarea "趟藥水" at bounding box center [623, 405] width 654 height 55
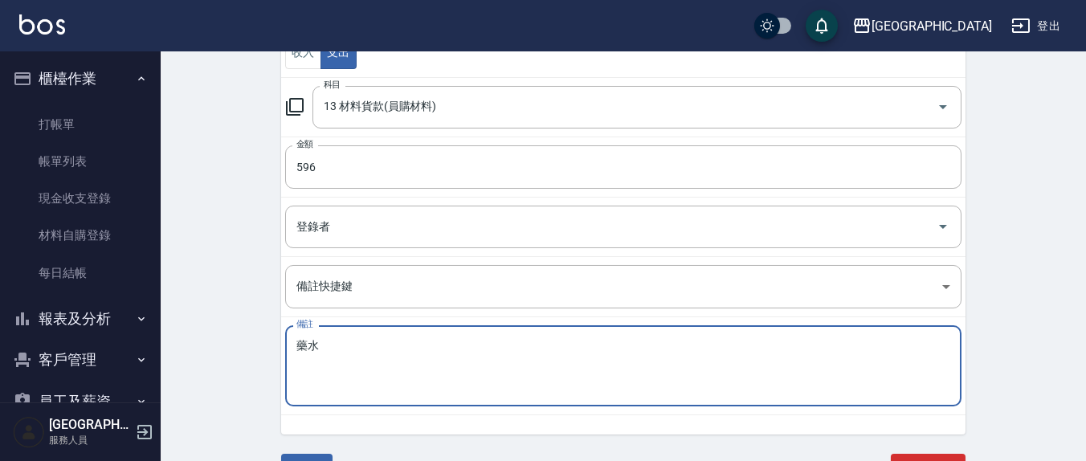
scroll to position [227, 0]
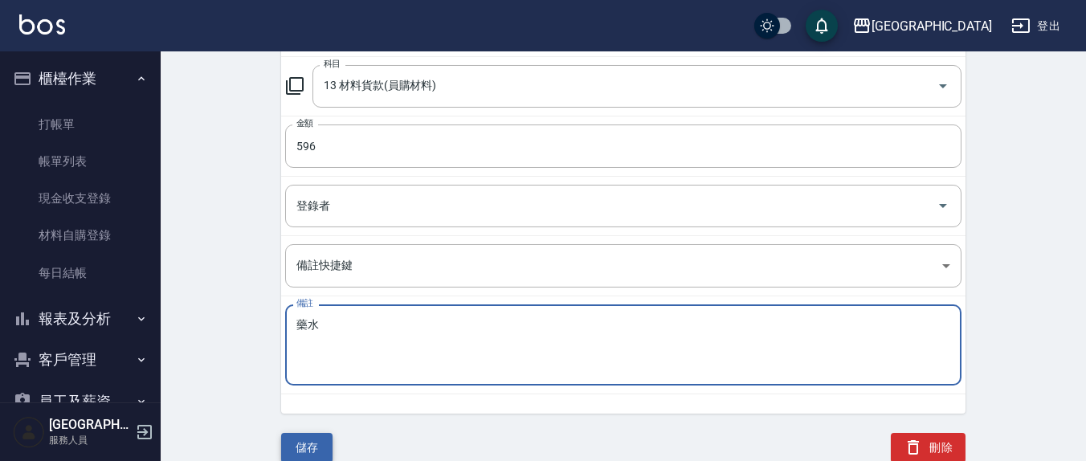
type textarea "藥水"
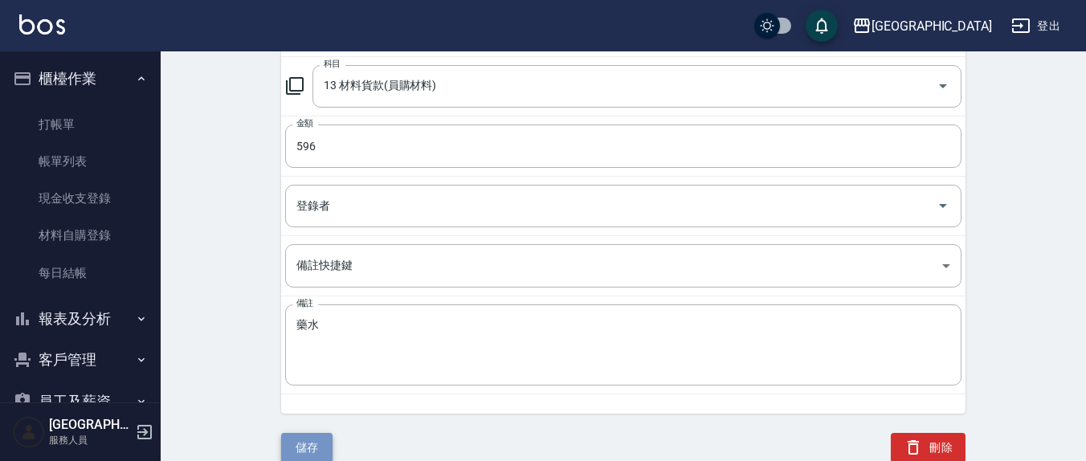
click at [298, 451] on button "儲存" at bounding box center [306, 448] width 51 height 30
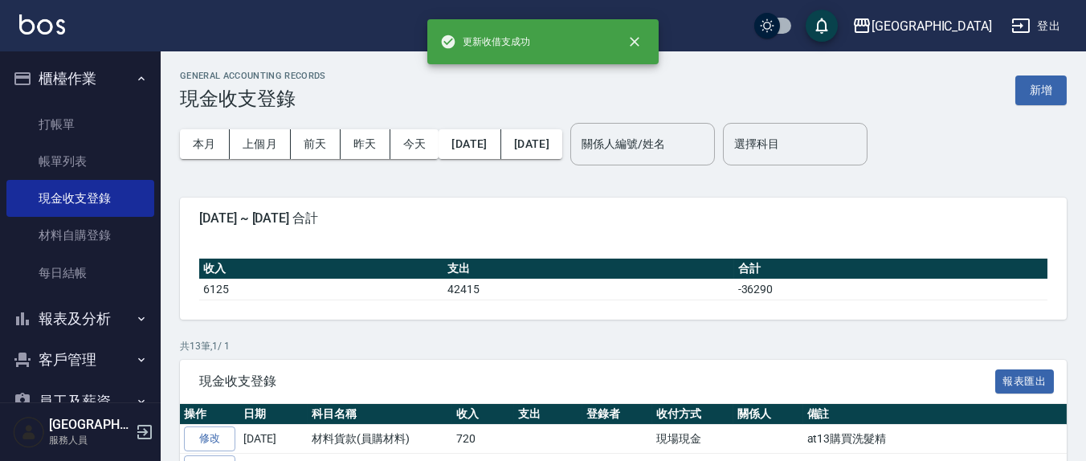
scroll to position [167, 0]
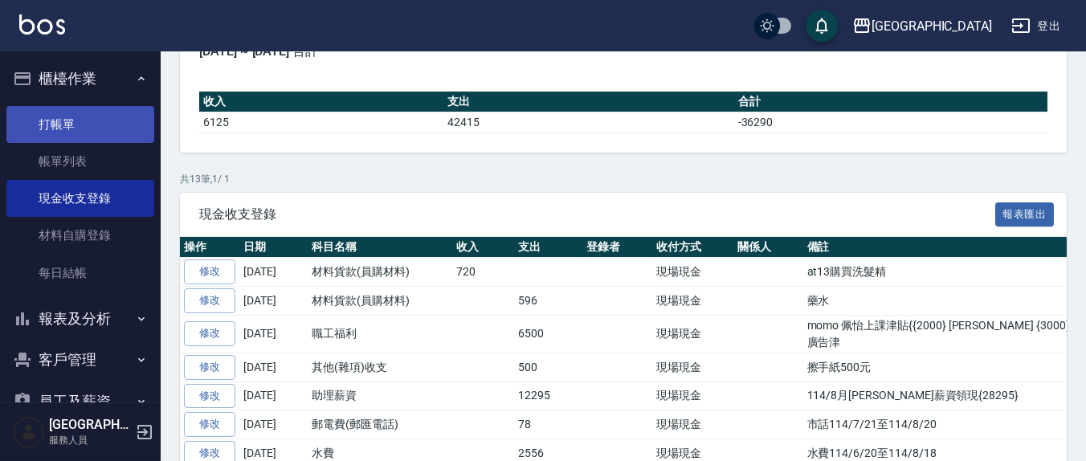
click at [63, 119] on link "打帳單" at bounding box center [80, 124] width 148 height 37
